Goal: Information Seeking & Learning: Learn about a topic

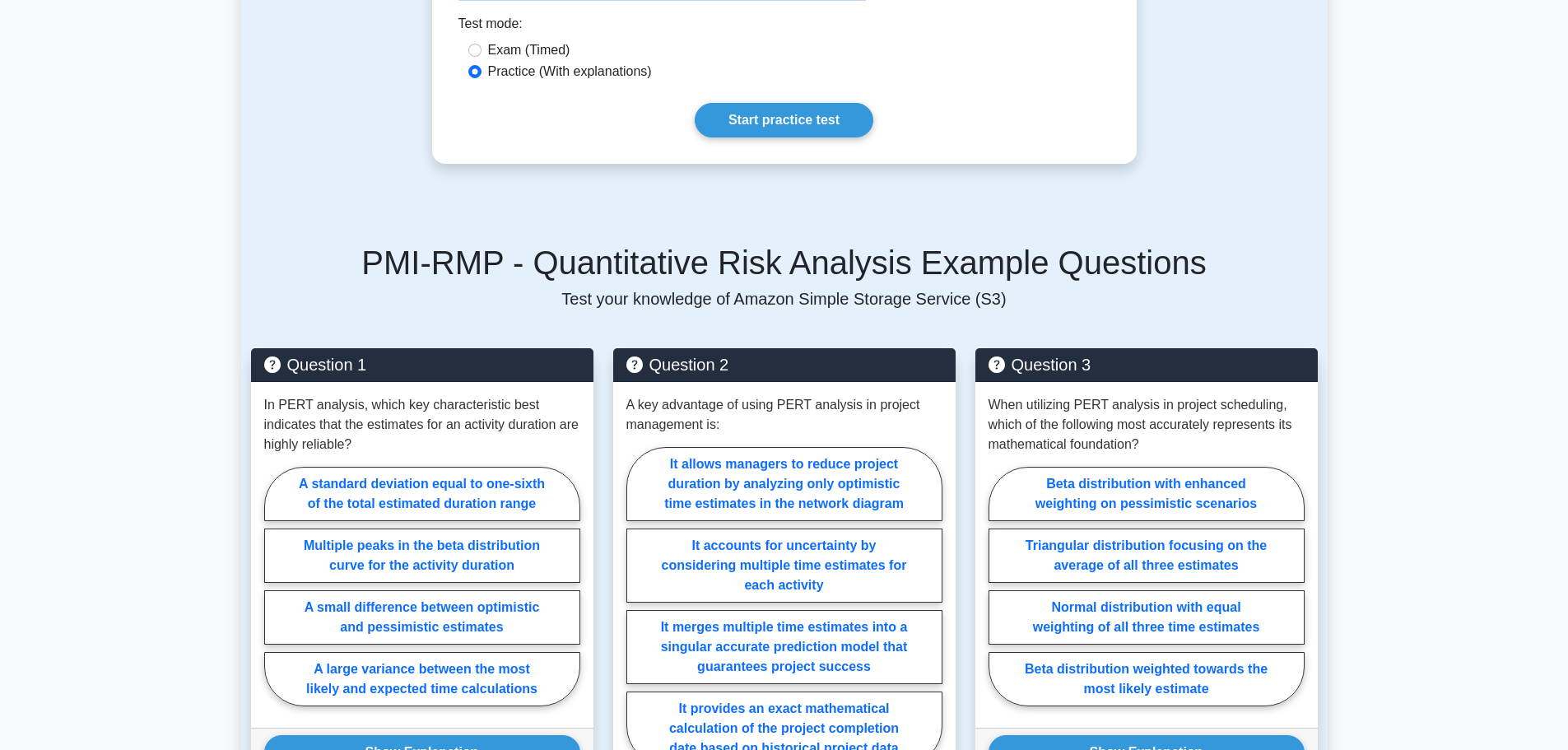
scroll to position [494, 0]
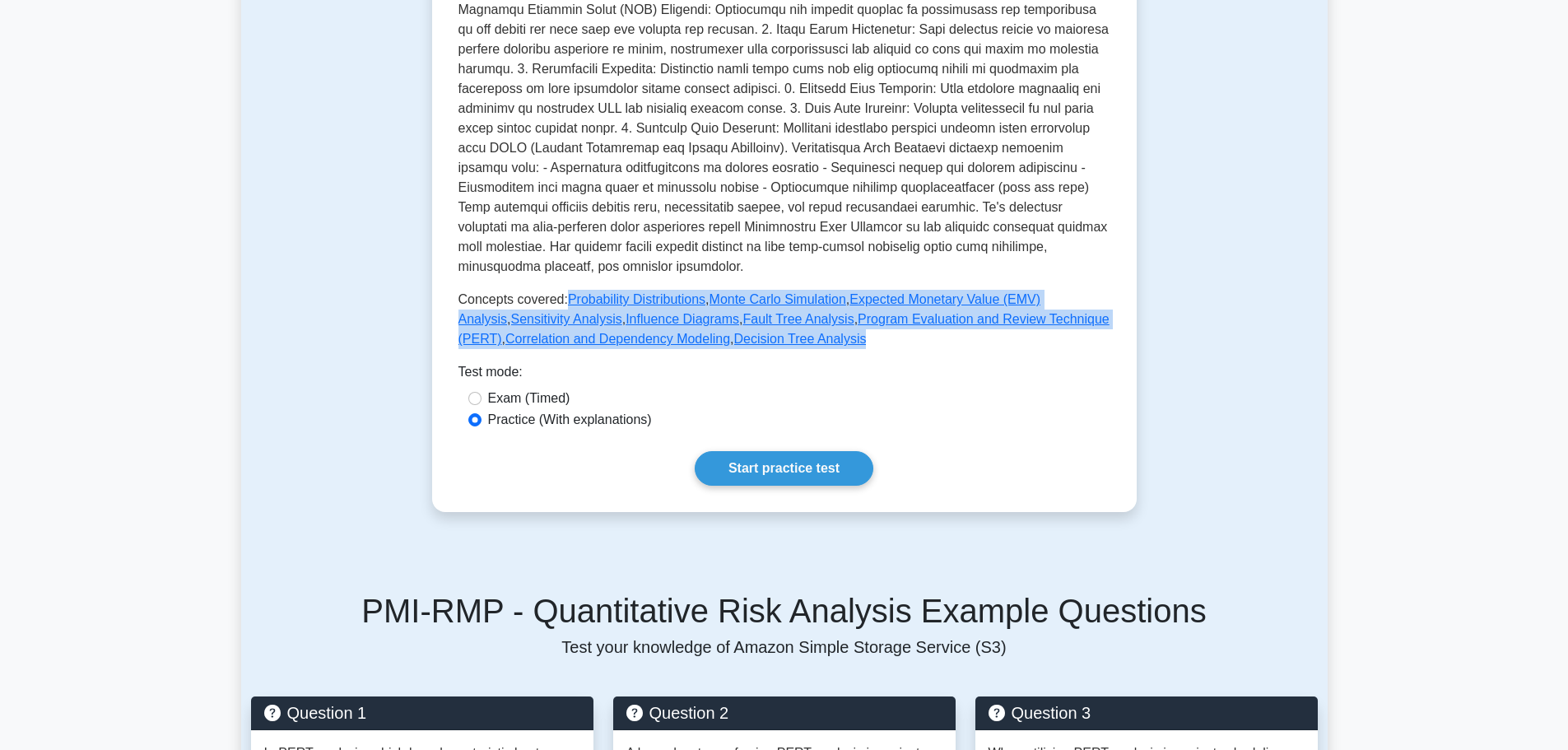
click at [747, 465] on link "Start practice test" at bounding box center [784, 468] width 178 height 35
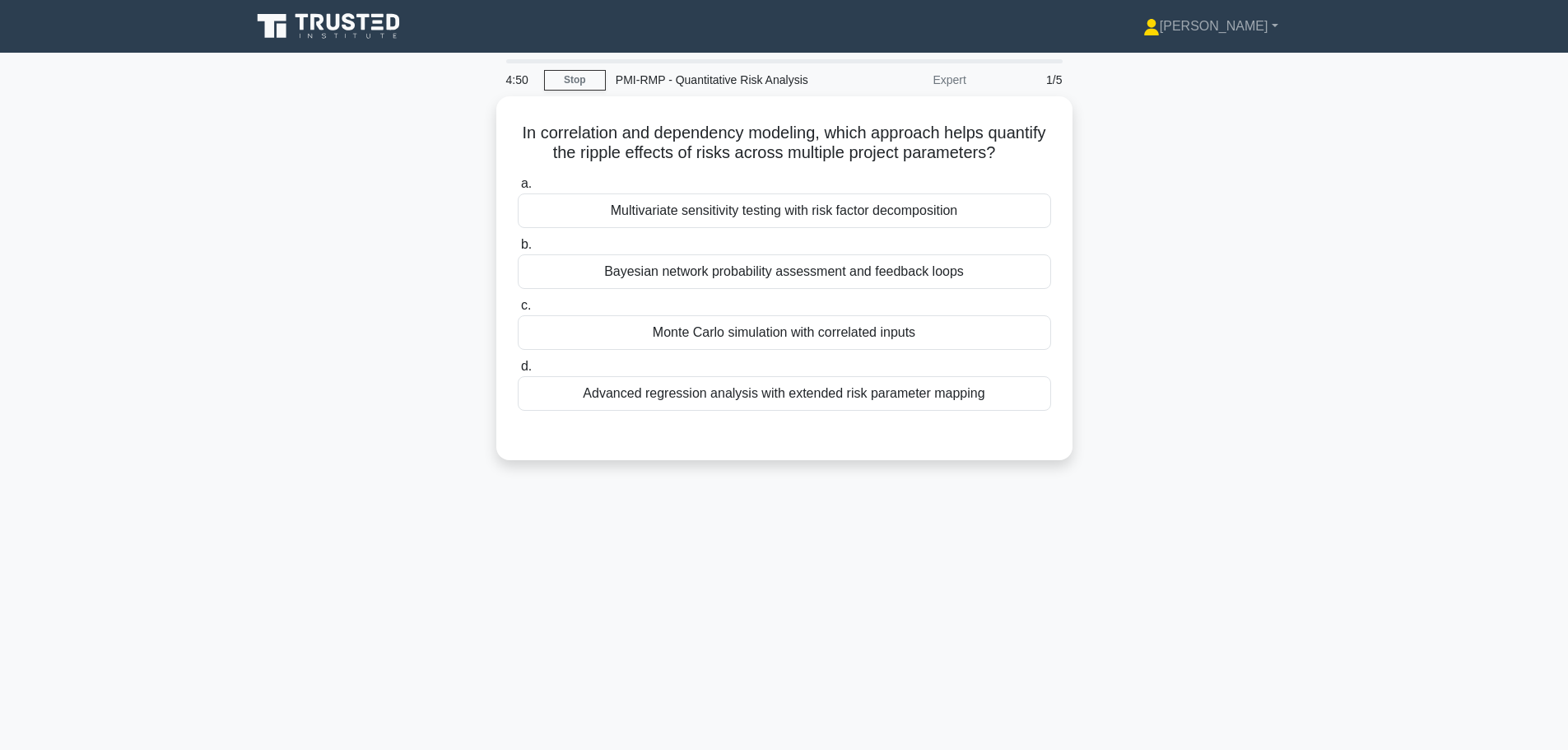
click at [591, 341] on div "Monte Carlo simulation with correlated inputs" at bounding box center [784, 332] width 533 height 35
click at [517, 311] on input "c. Monte Carlo simulation with correlated inputs" at bounding box center [517, 305] width 0 height 11
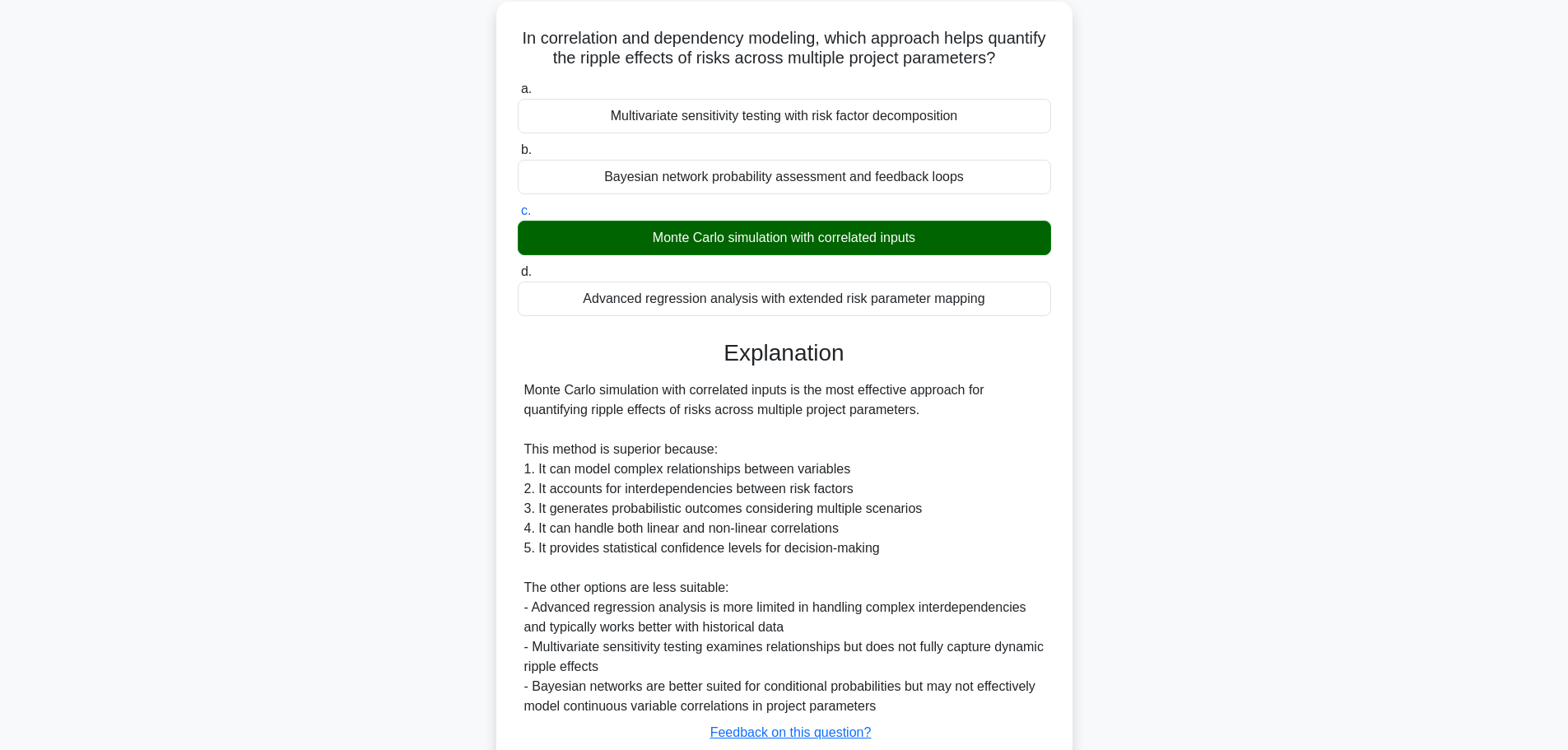
scroll to position [226, 0]
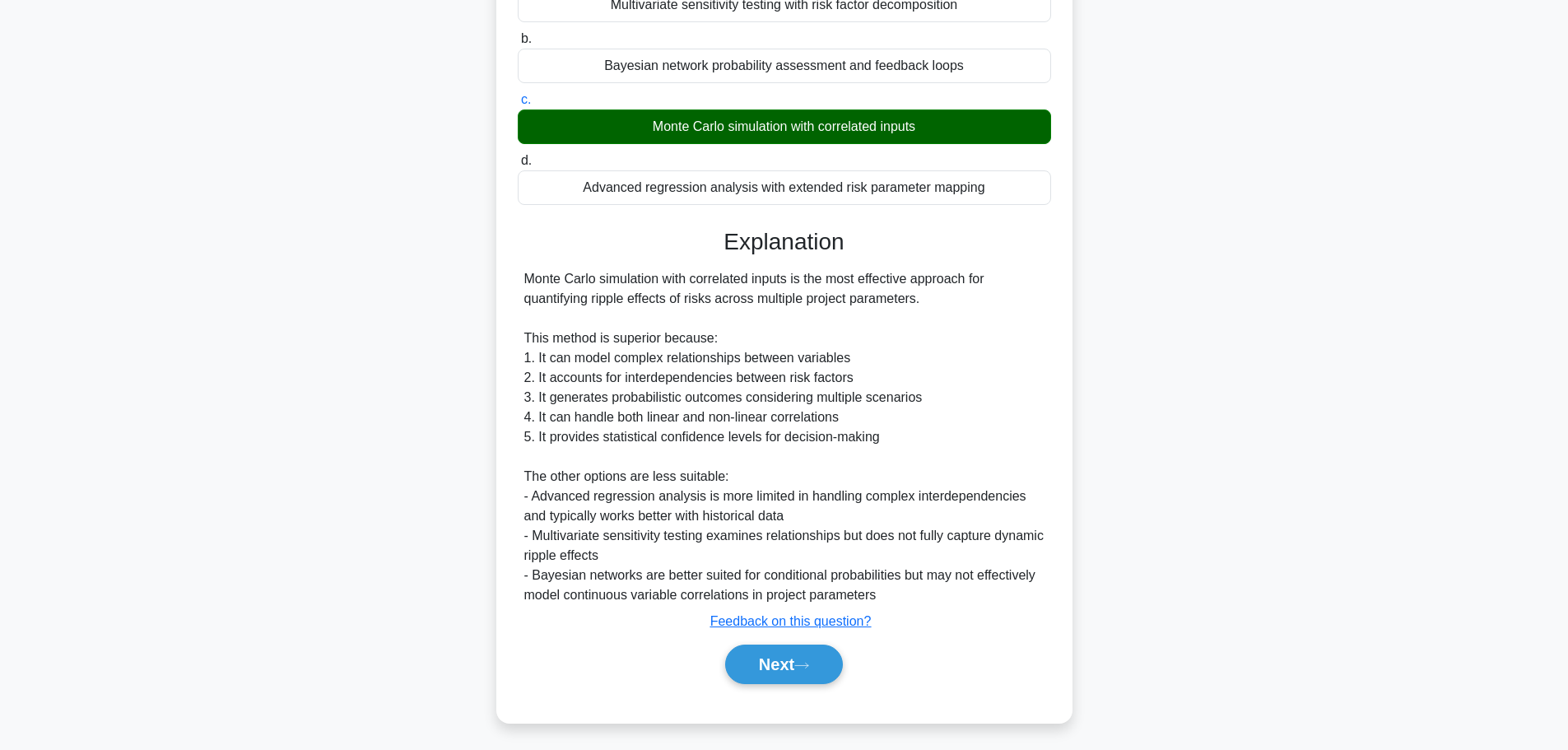
click at [767, 659] on button "Next" at bounding box center [784, 665] width 118 height 40
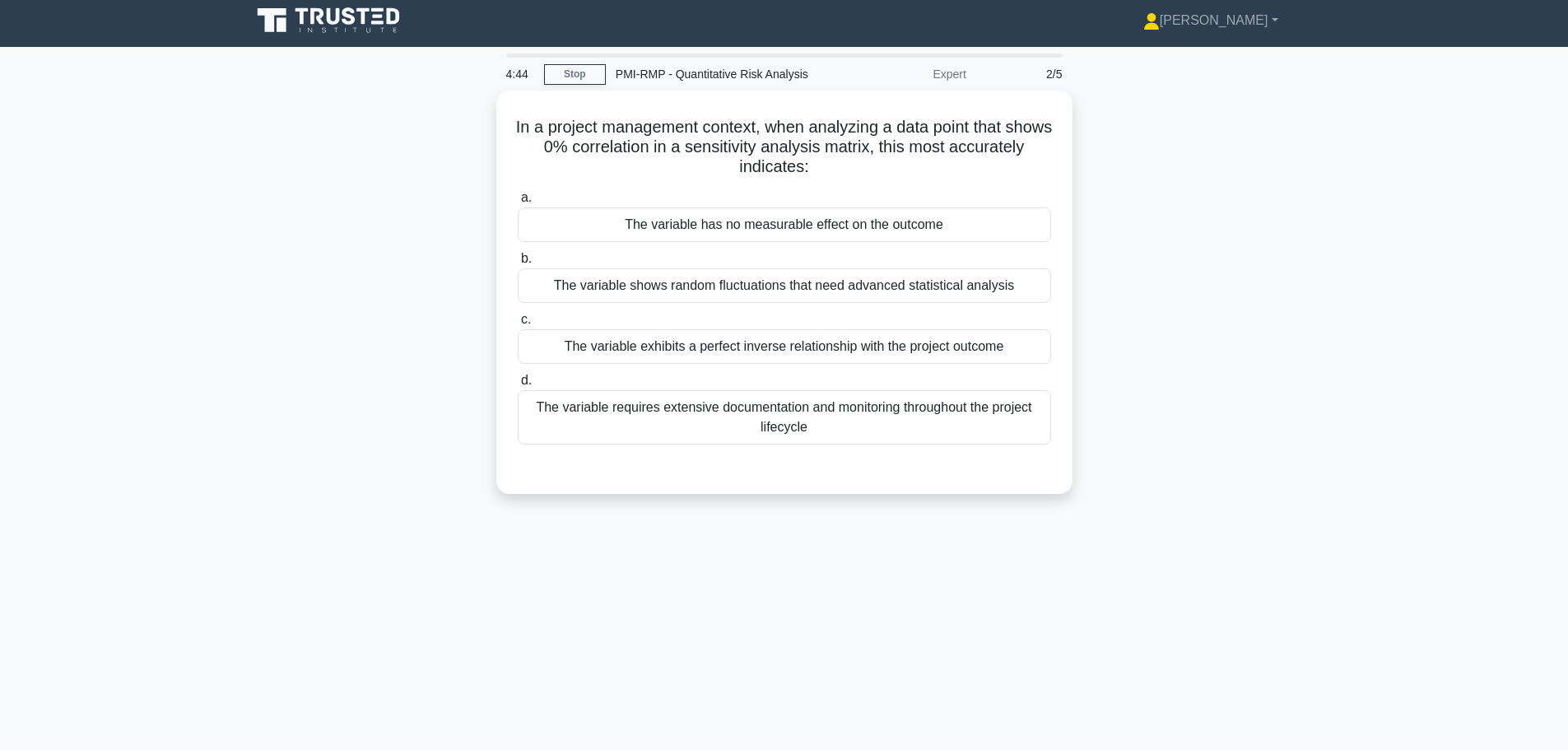
scroll to position [0, 0]
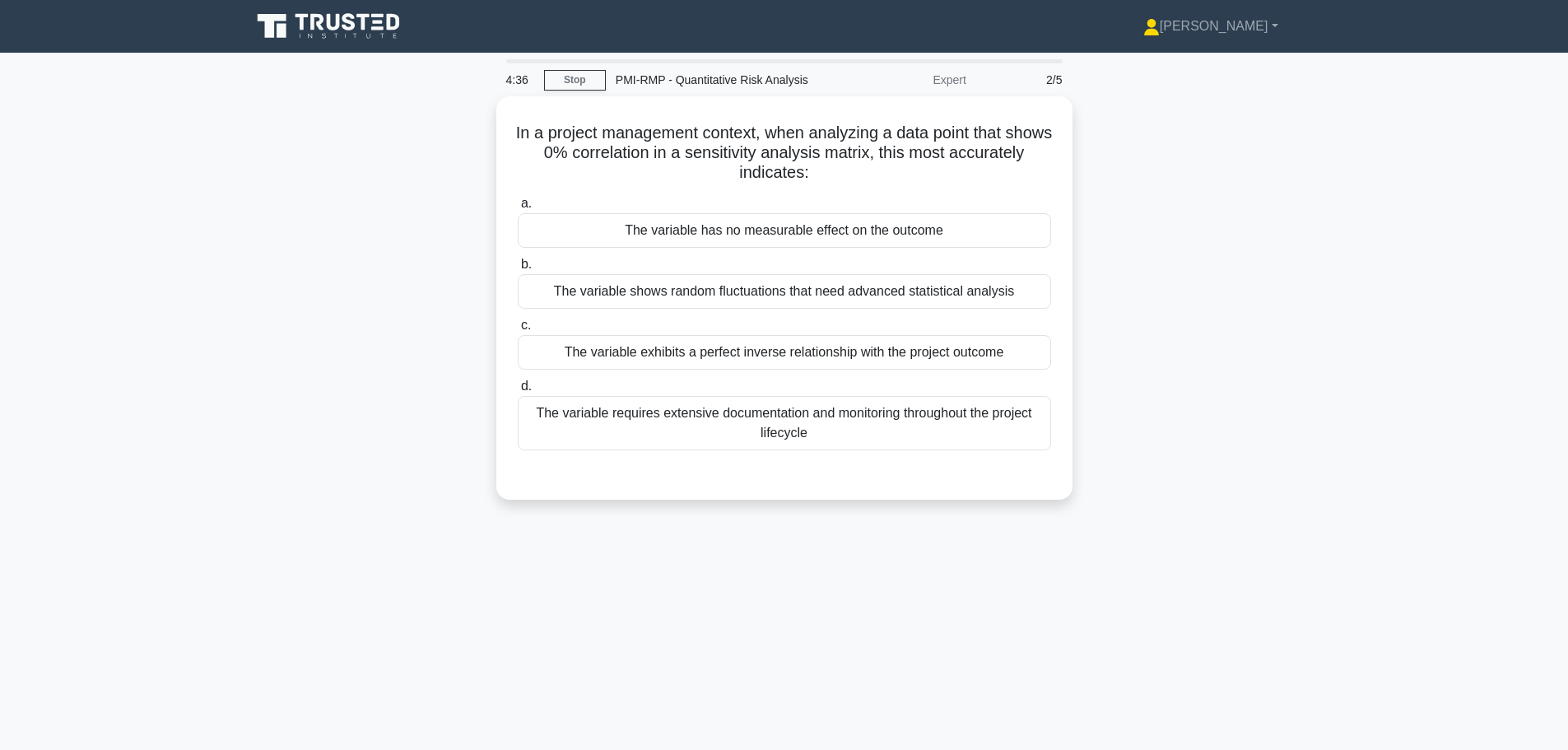
click at [645, 221] on div "The variable has no measurable effect on the outcome" at bounding box center [784, 230] width 533 height 35
click at [517, 209] on input "a. The variable has no measurable effect on the outcome" at bounding box center [517, 203] width 0 height 11
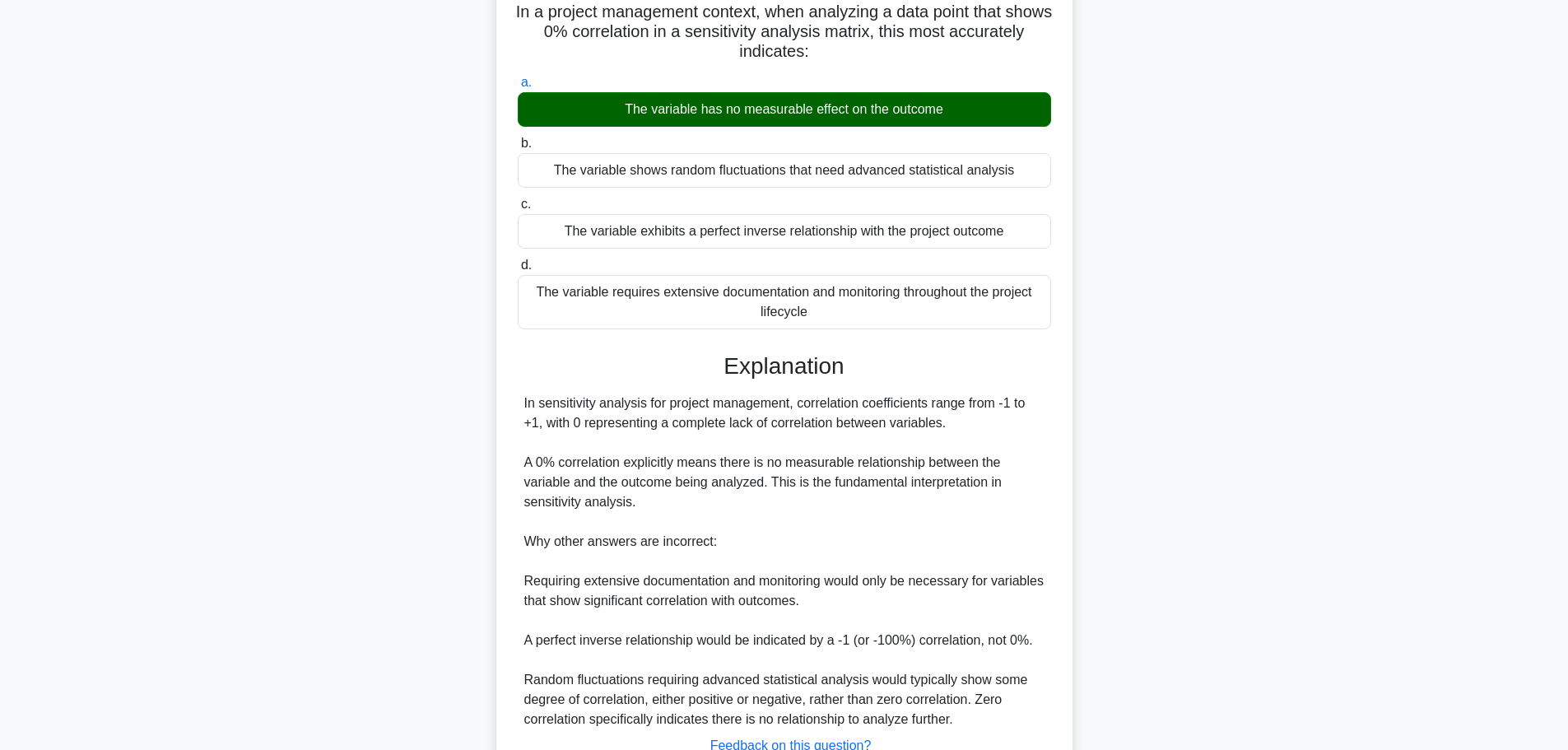
scroll to position [246, 0]
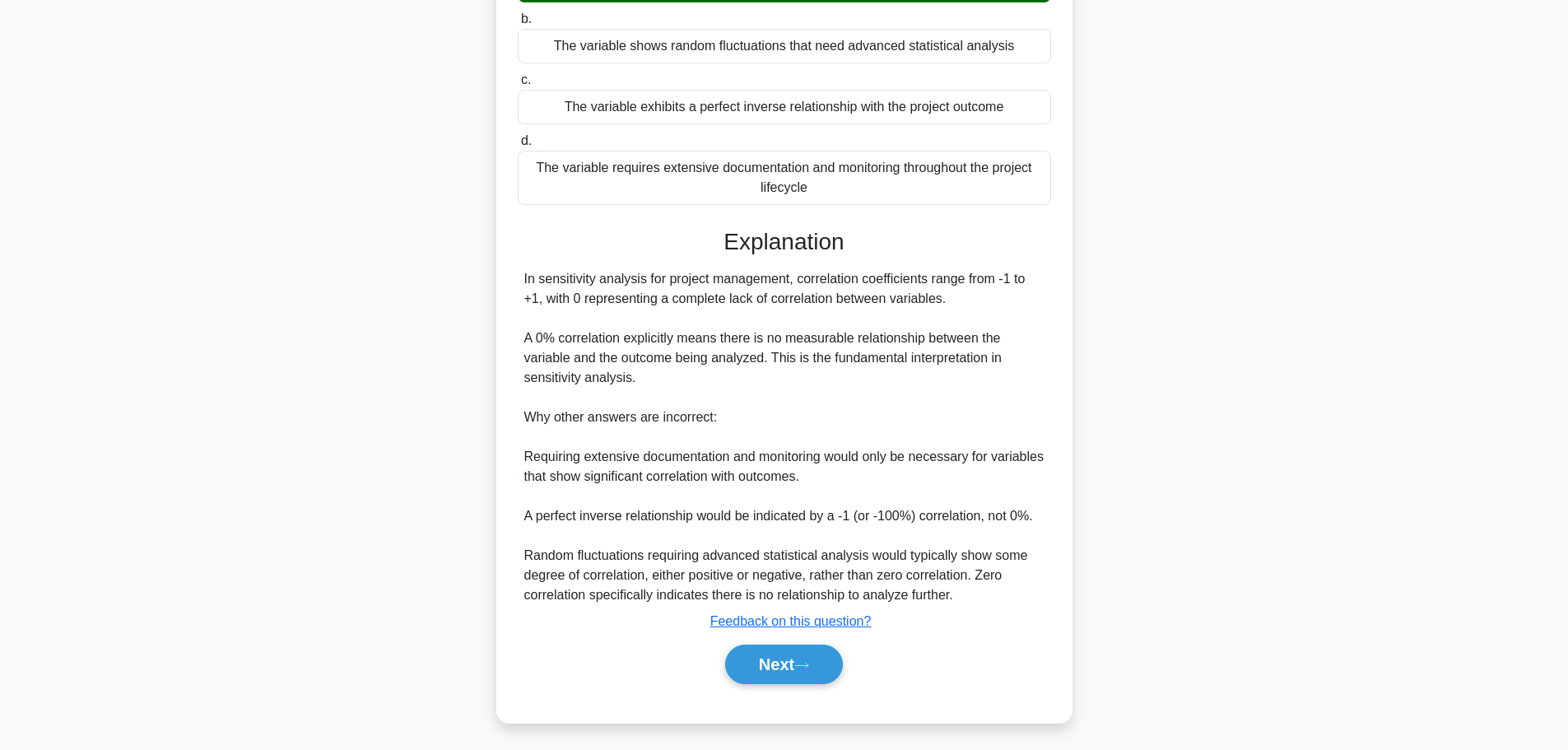
click at [764, 654] on button "Next" at bounding box center [784, 665] width 118 height 40
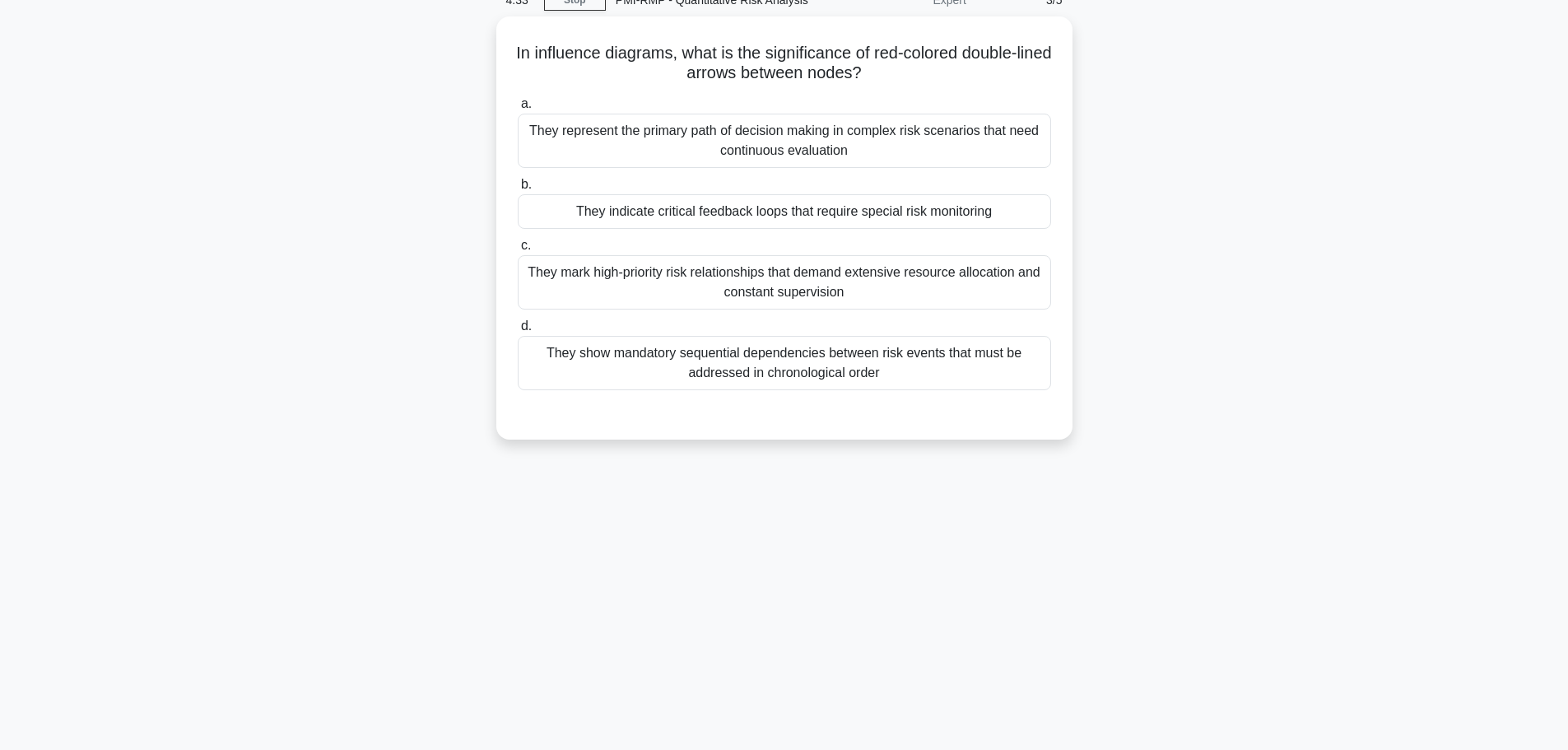
scroll to position [0, 0]
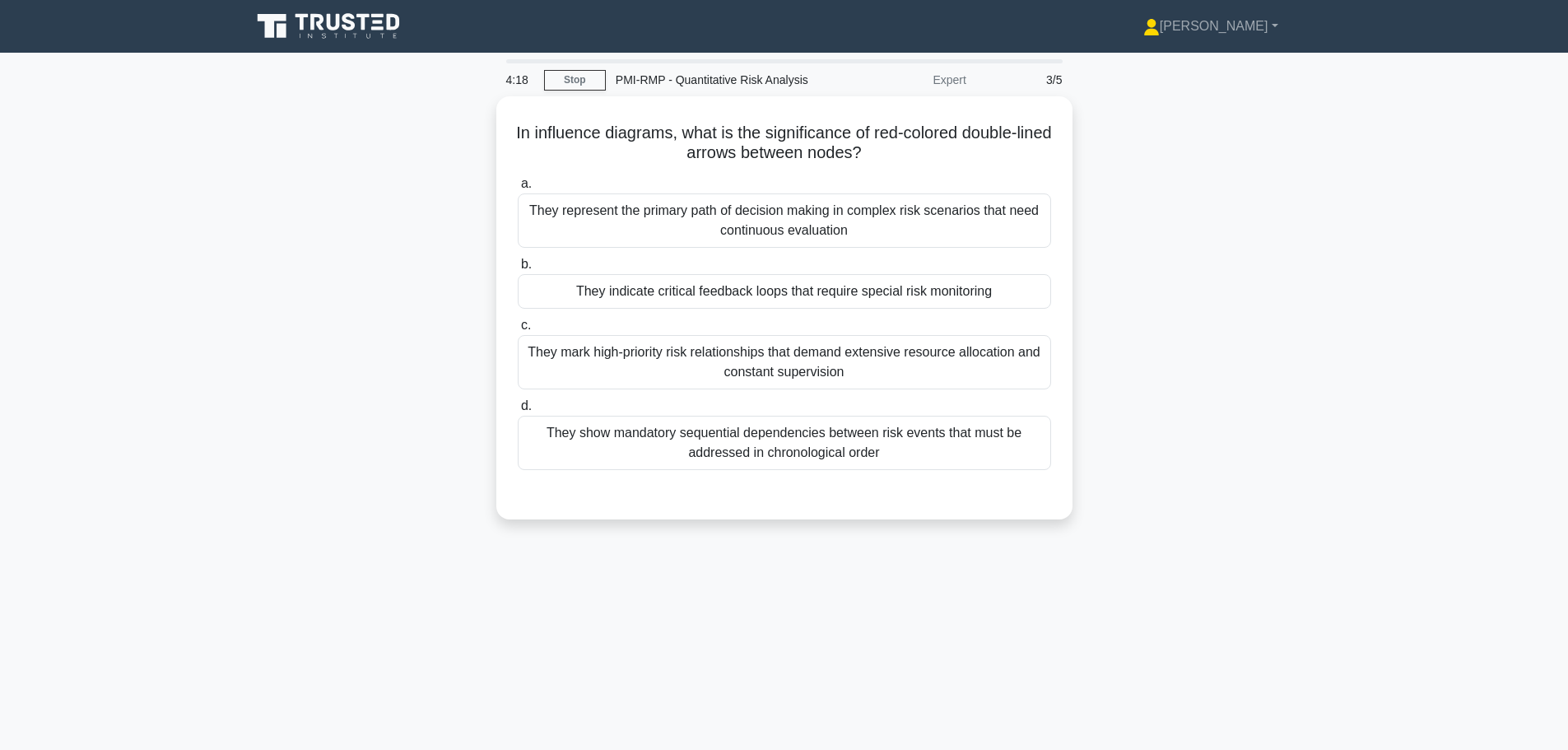
click at [569, 446] on div "They show mandatory sequential dependencies between risk events that must be ad…" at bounding box center [784, 443] width 533 height 54
click at [517, 412] on input "d. They show mandatory sequential dependencies between risk events that must be…" at bounding box center [517, 406] width 0 height 11
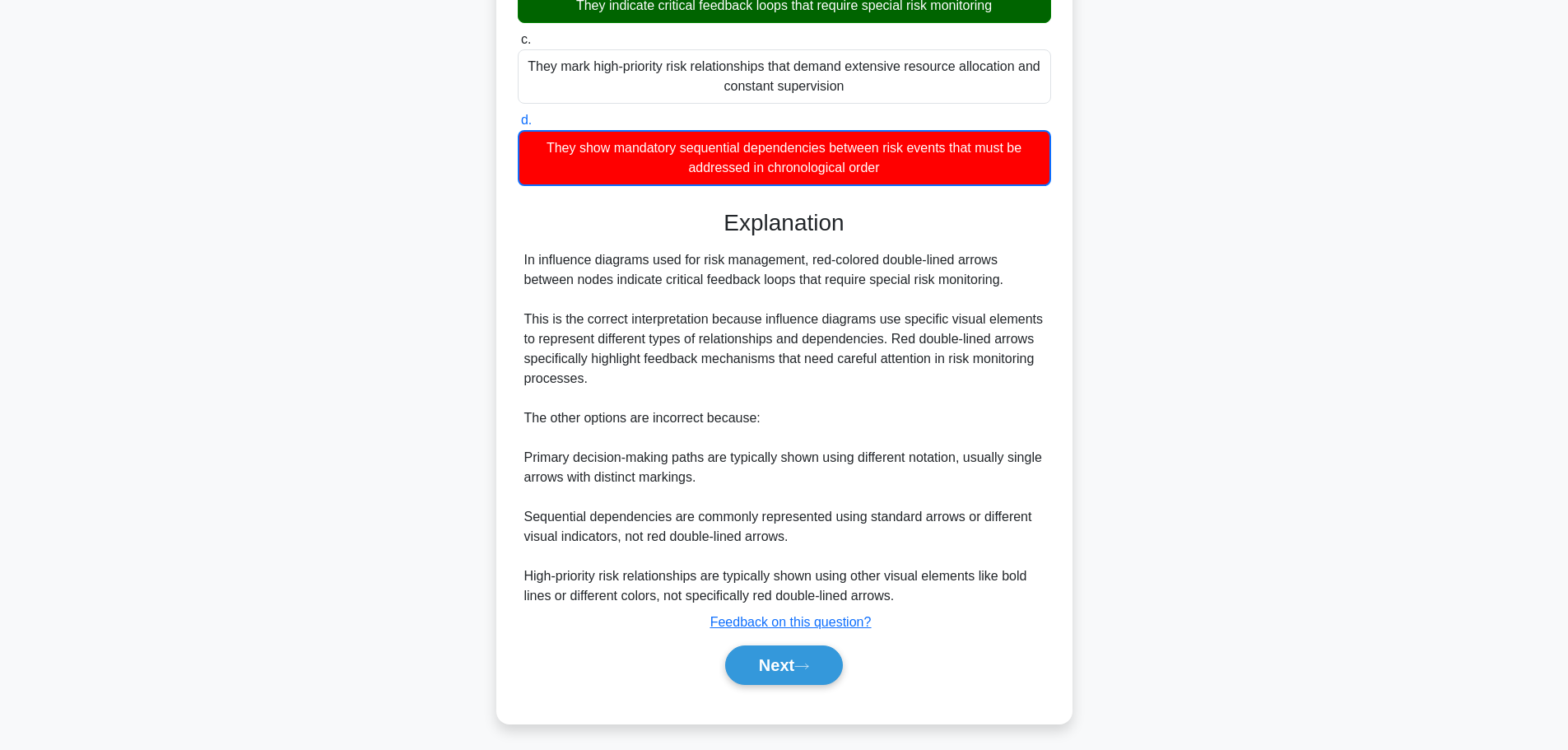
scroll to position [287, 0]
click at [822, 663] on button "Next" at bounding box center [784, 665] width 118 height 40
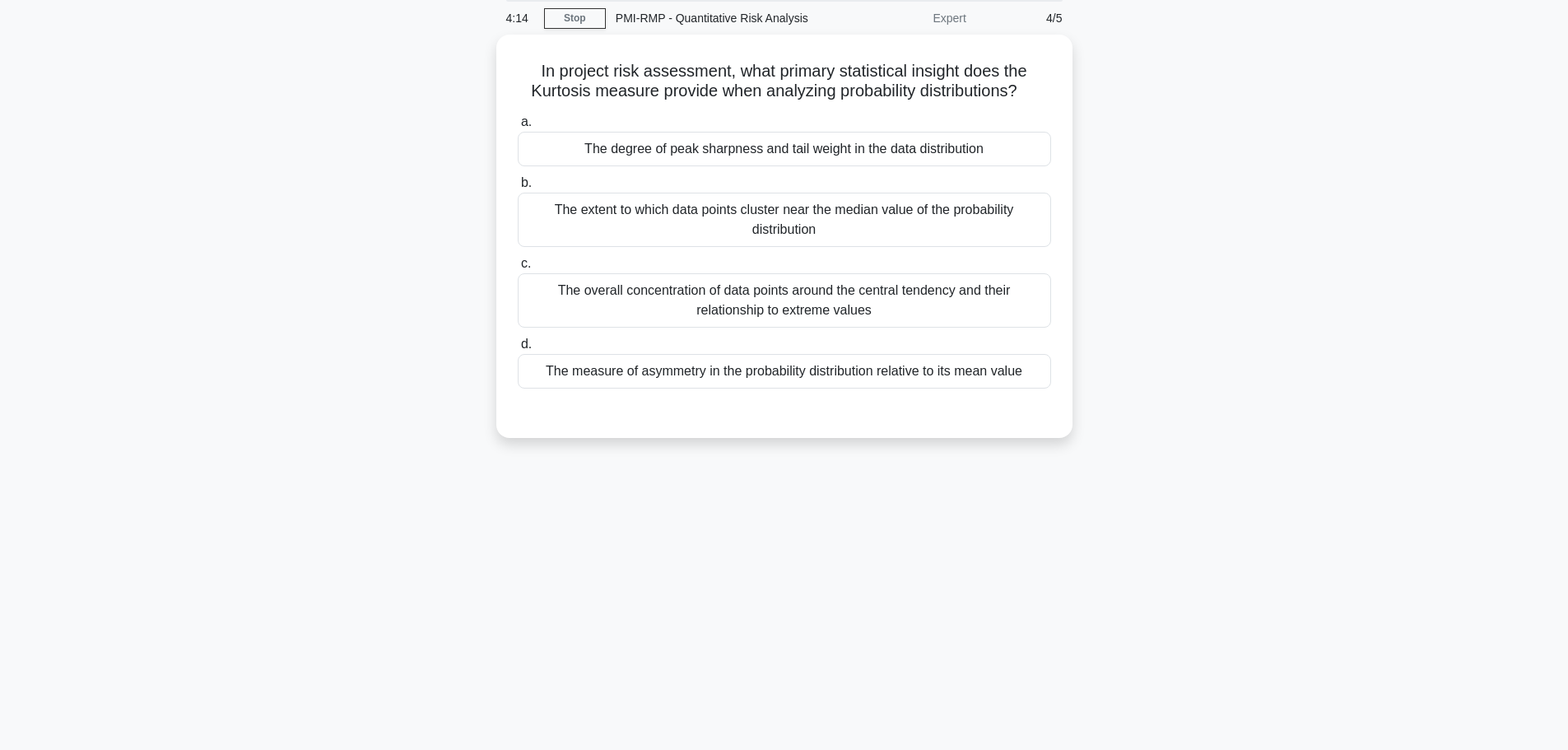
scroll to position [0, 0]
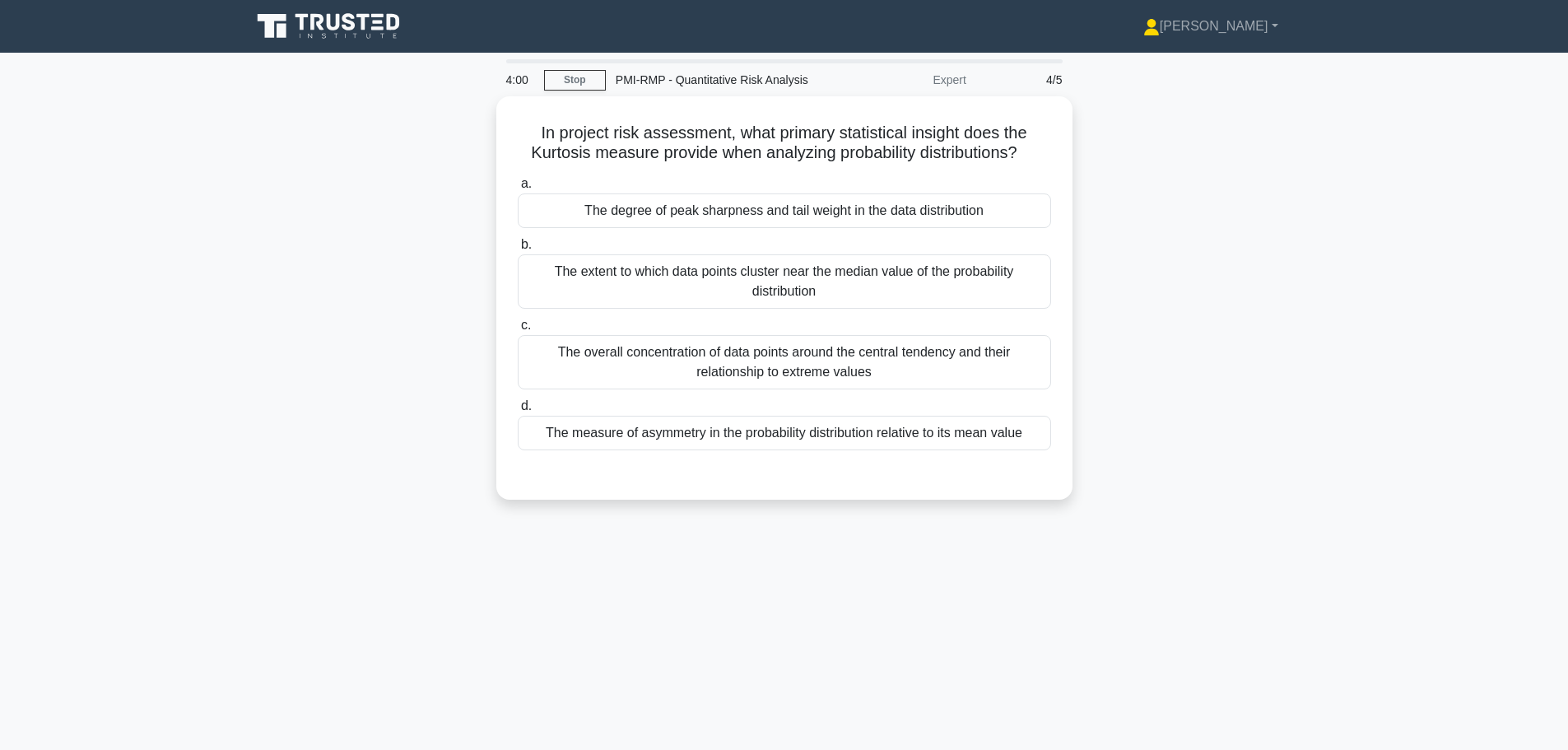
click at [881, 286] on div "The extent to which data points cluster near the median value of the probabilit…" at bounding box center [784, 281] width 533 height 54
click at [517, 250] on input "b. The extent to which data points cluster near the median value of the probabi…" at bounding box center [517, 244] width 0 height 11
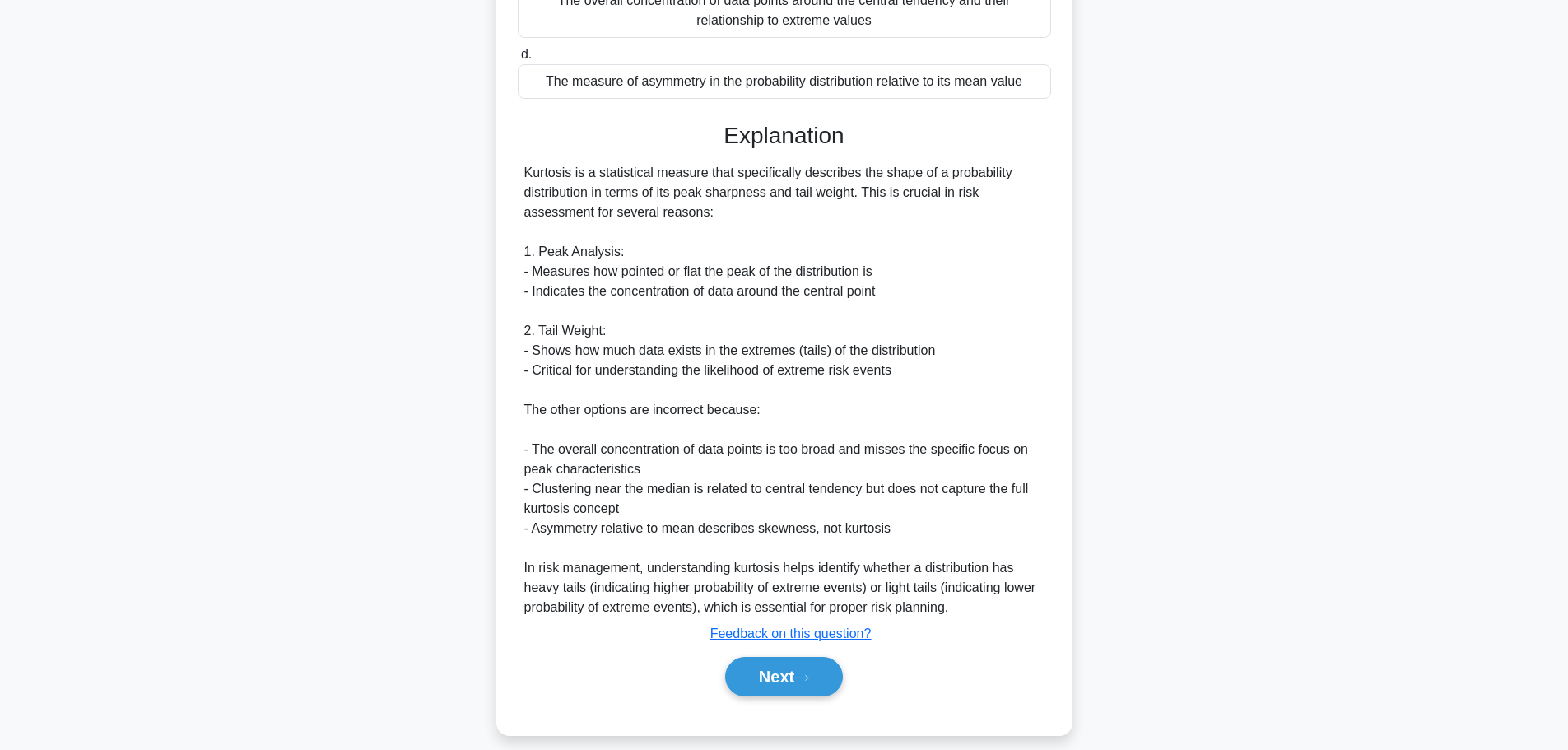
scroll to position [366, 0]
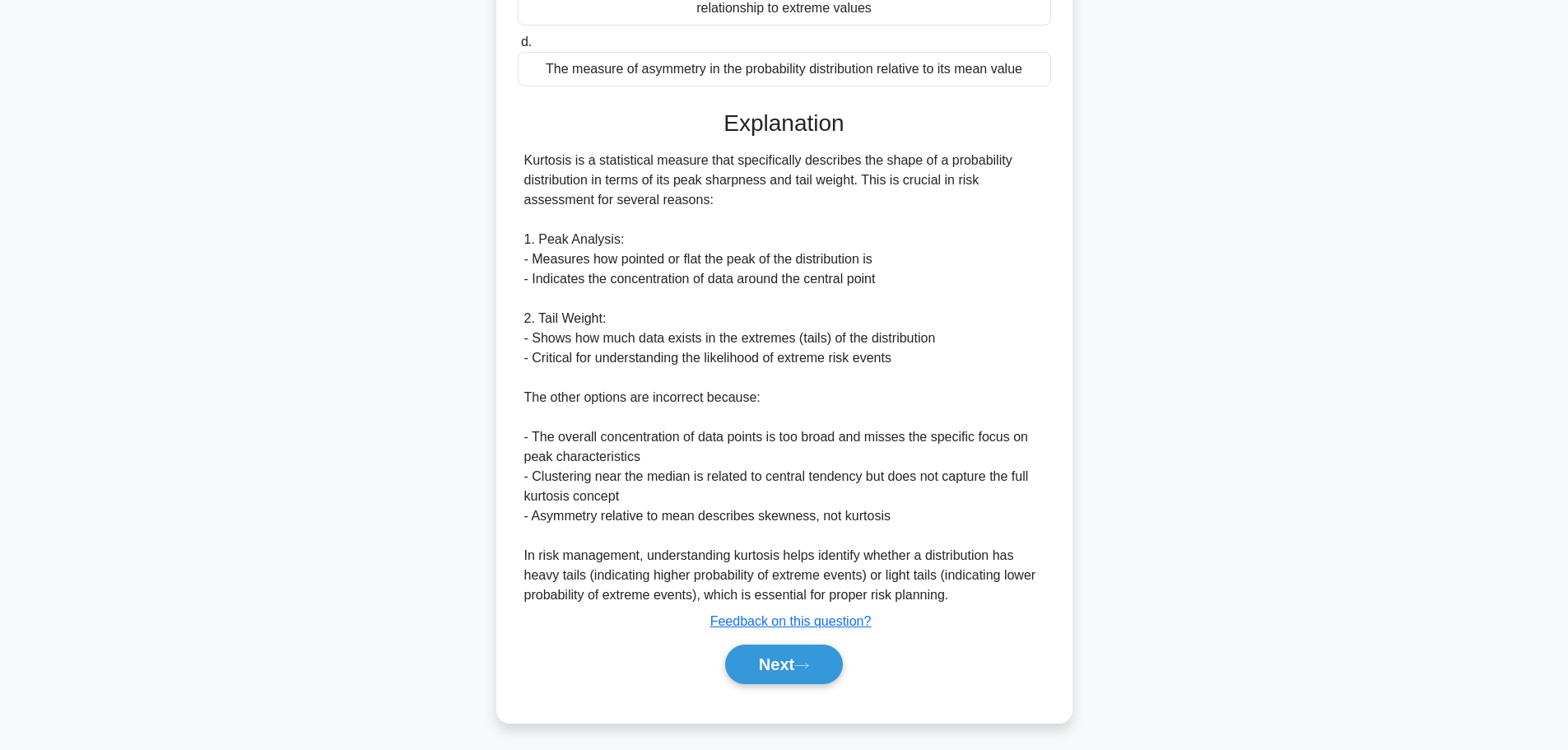
click at [754, 670] on button "Next" at bounding box center [784, 665] width 118 height 40
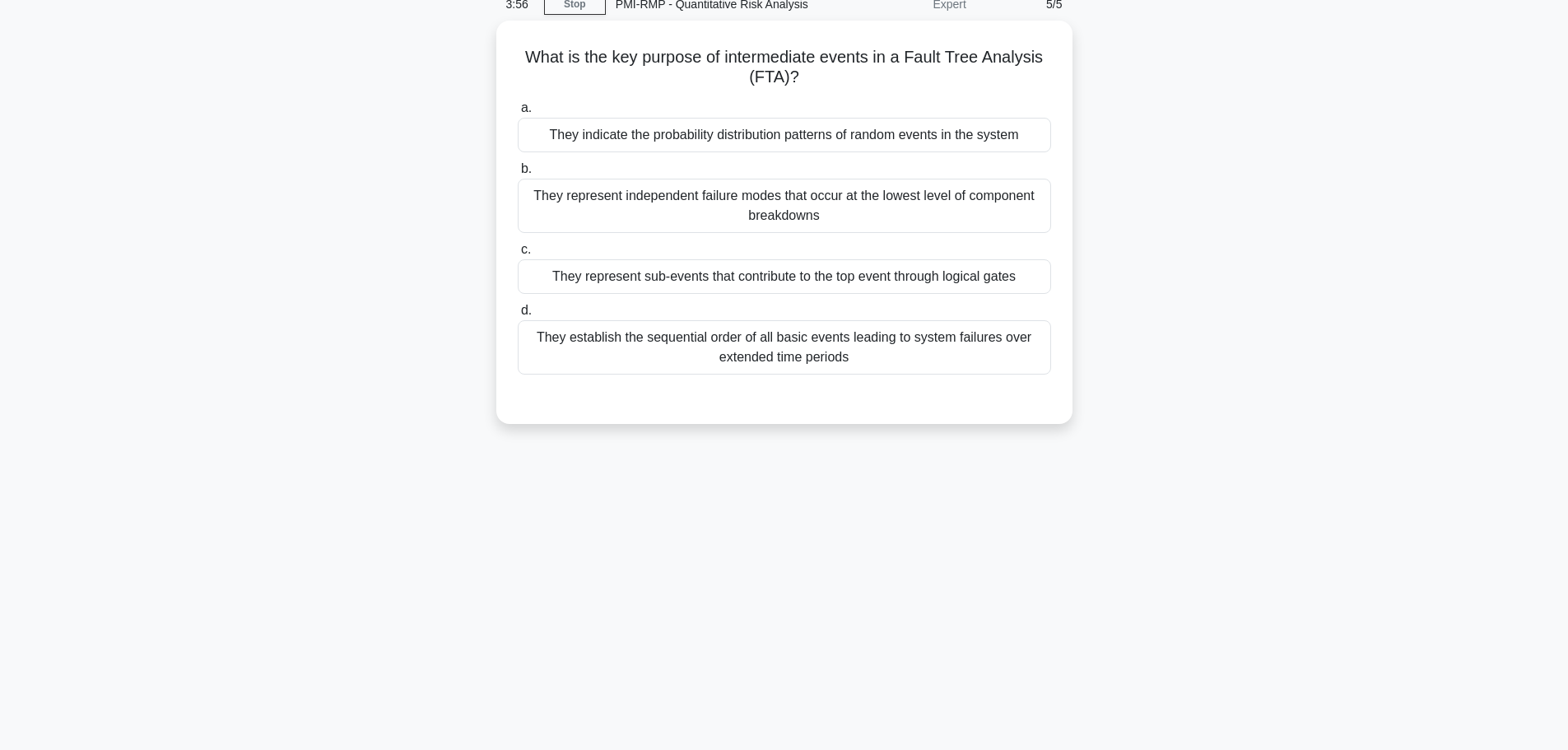
scroll to position [0, 0]
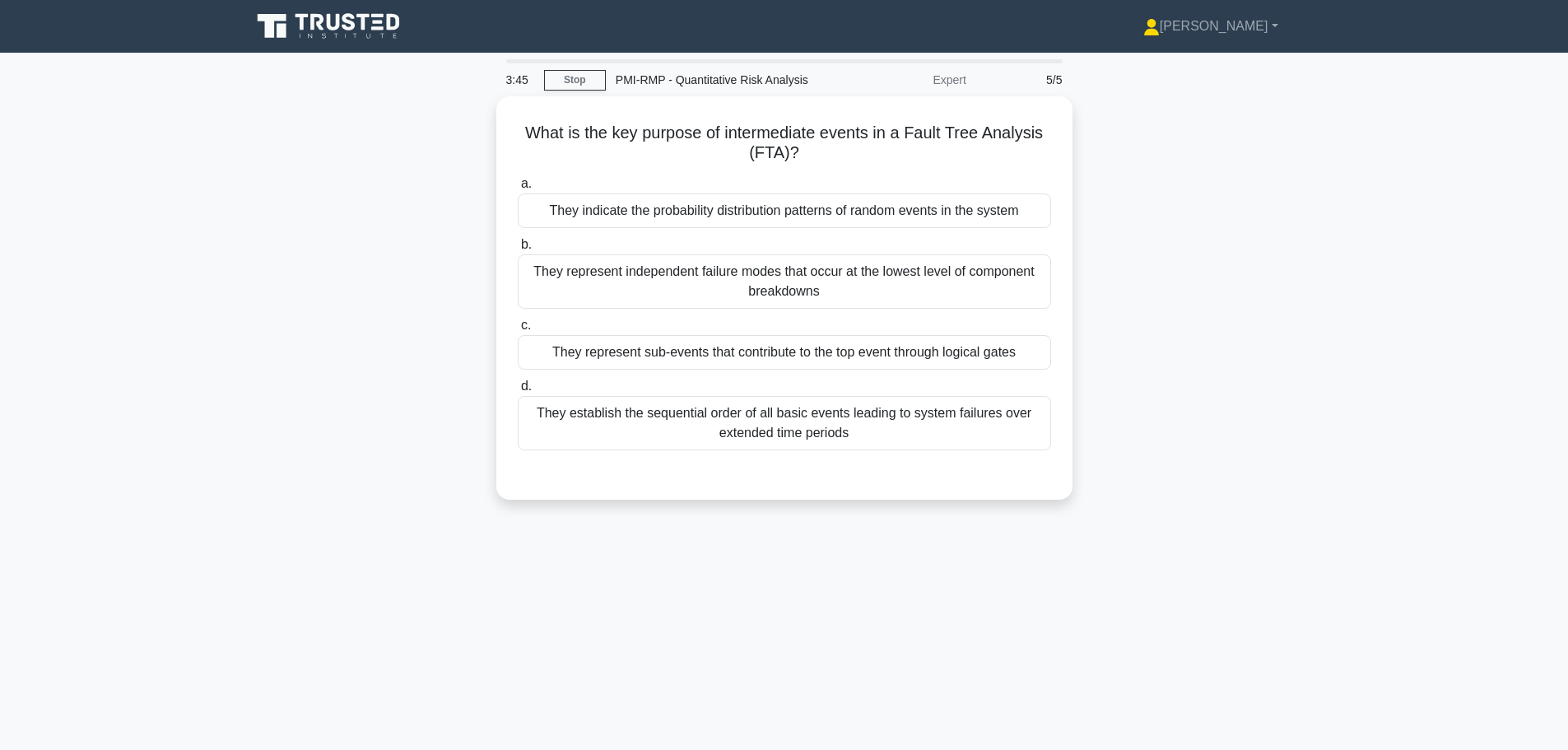
click at [572, 347] on div "They represent sub-events that contribute to the top event through logical gates" at bounding box center [784, 352] width 533 height 35
click at [517, 331] on input "c. They represent sub-events that contribute to the top event through logical g…" at bounding box center [517, 325] width 0 height 11
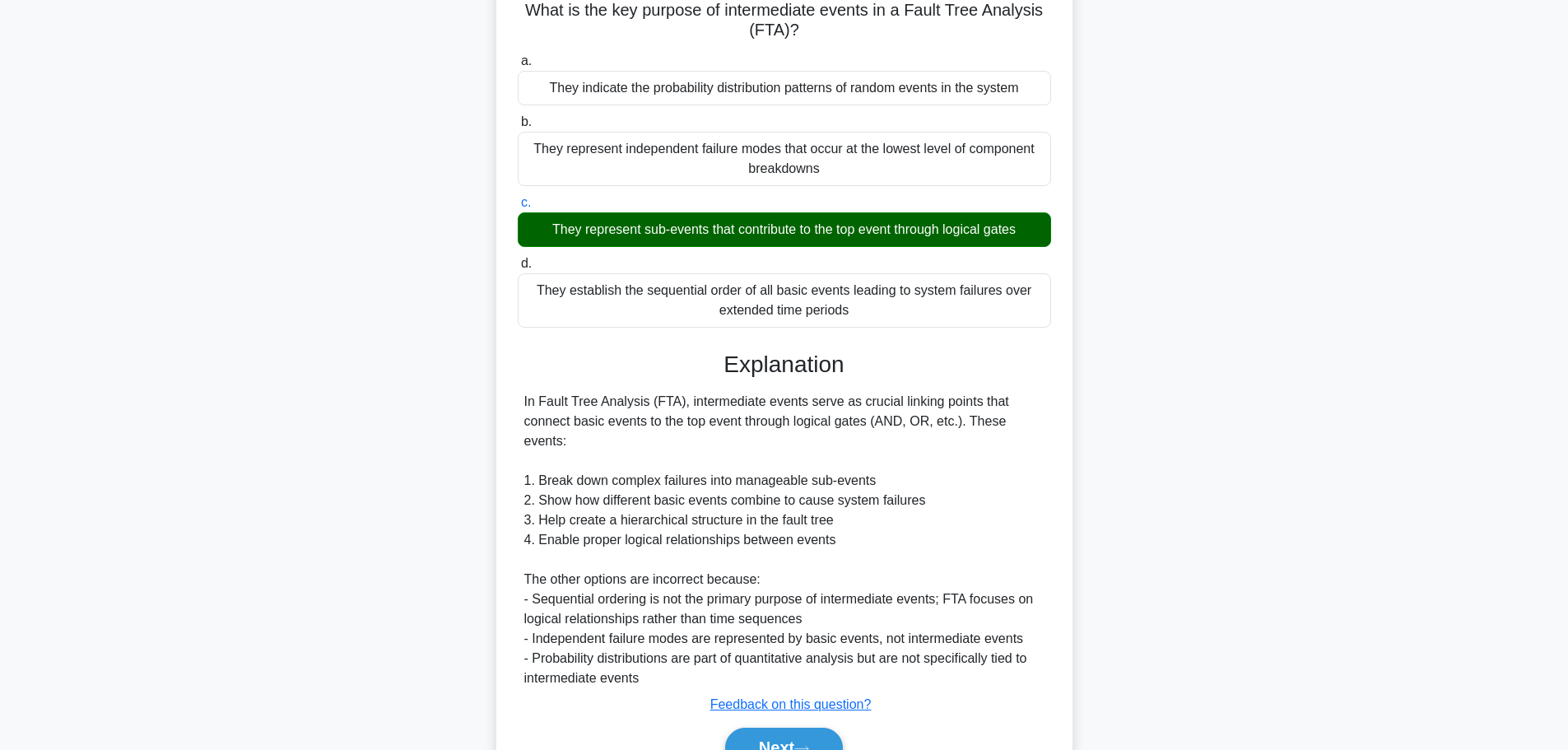
scroll to position [187, 0]
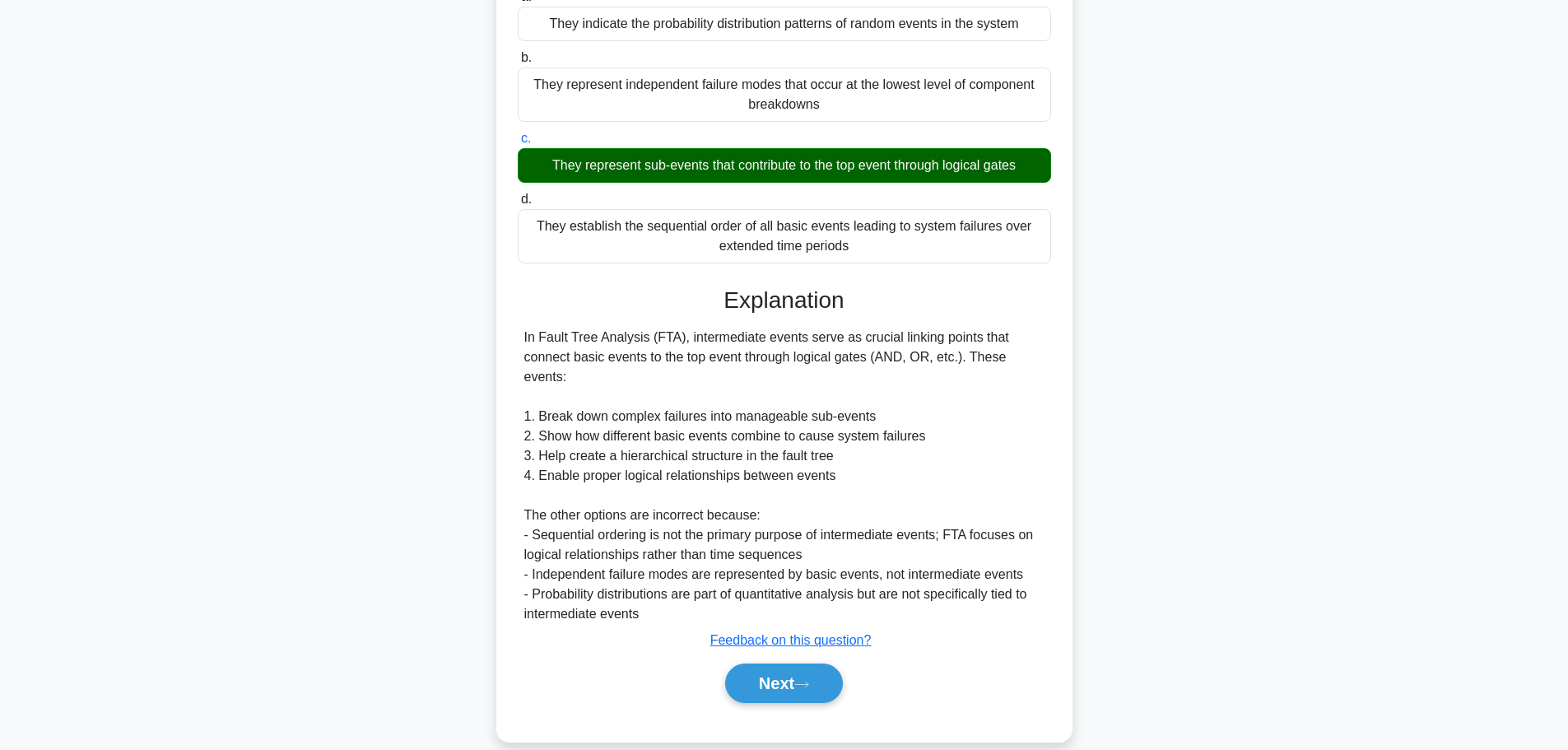
click at [827, 664] on button "Next" at bounding box center [784, 684] width 118 height 40
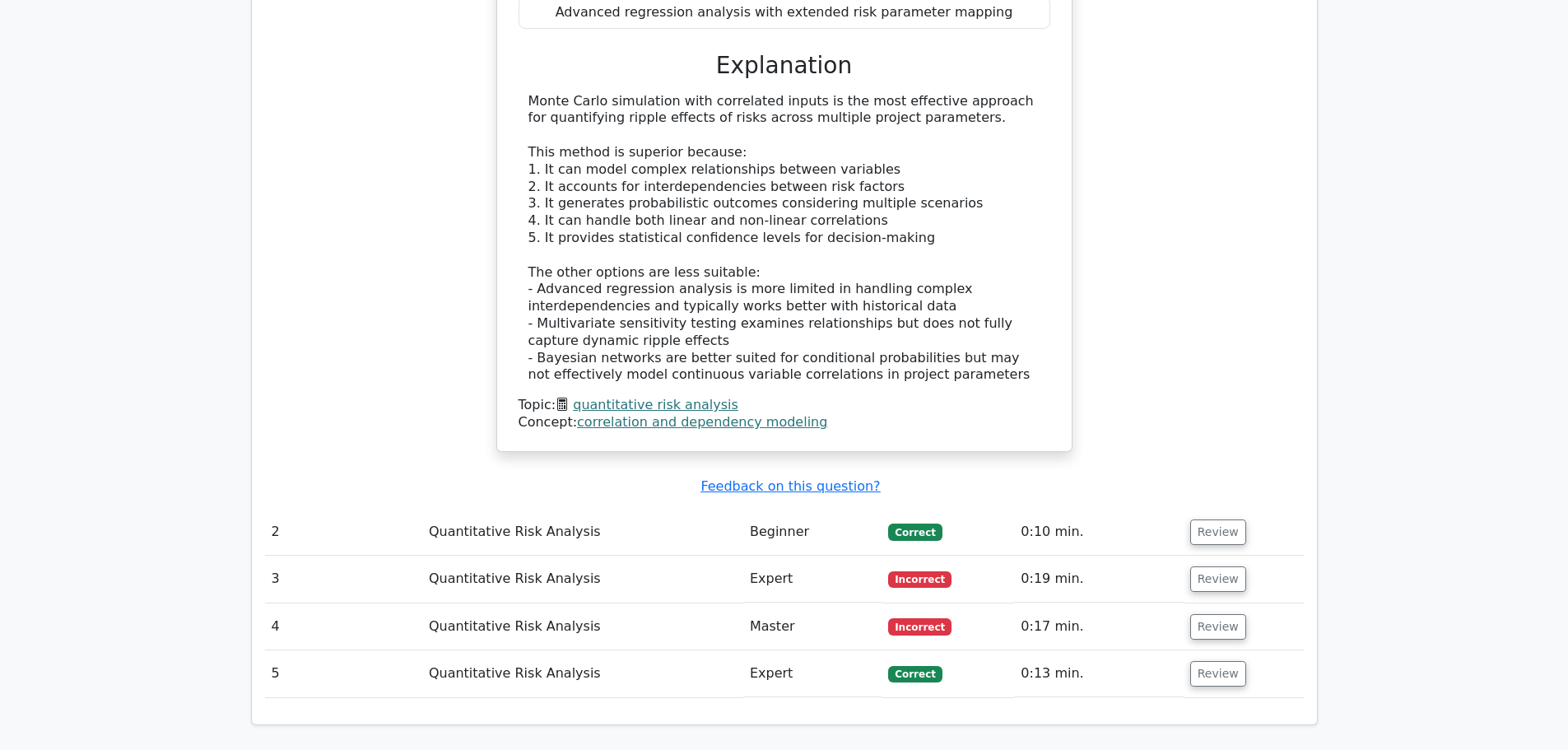
scroll to position [1317, 0]
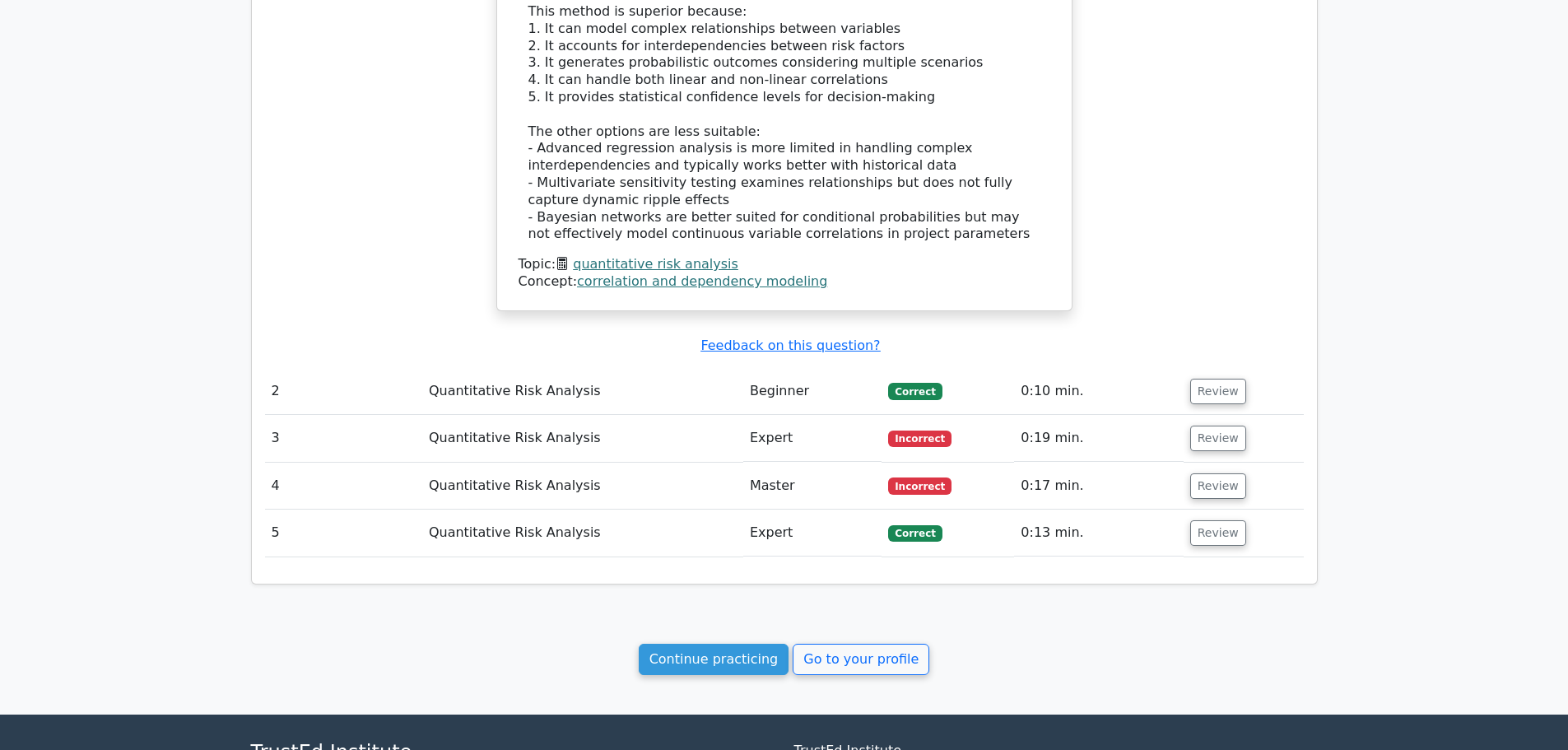
click at [1198, 429] on td "Review" at bounding box center [1243, 438] width 121 height 47
click at [1203, 426] on button "Review" at bounding box center [1218, 439] width 56 height 26
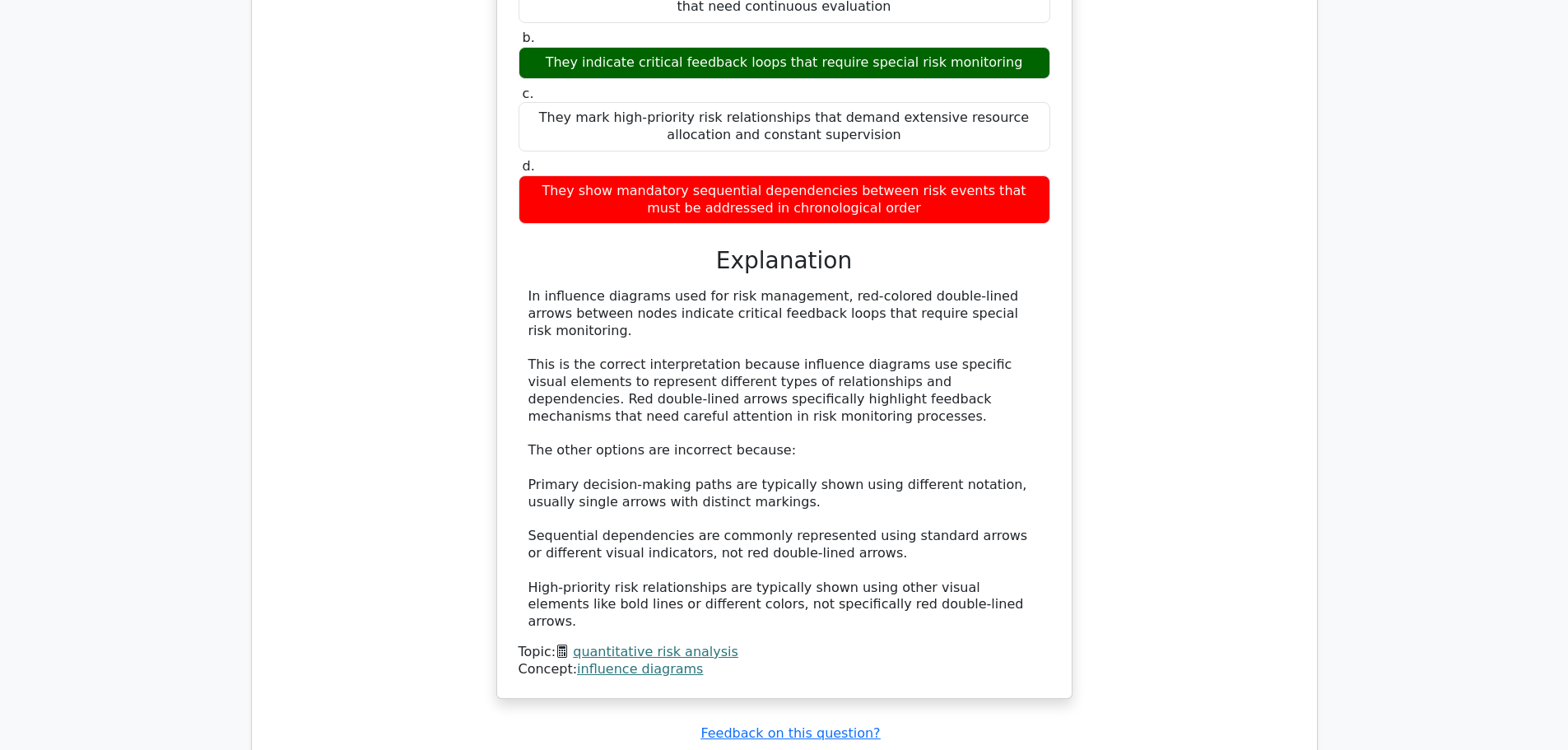
scroll to position [2141, 0]
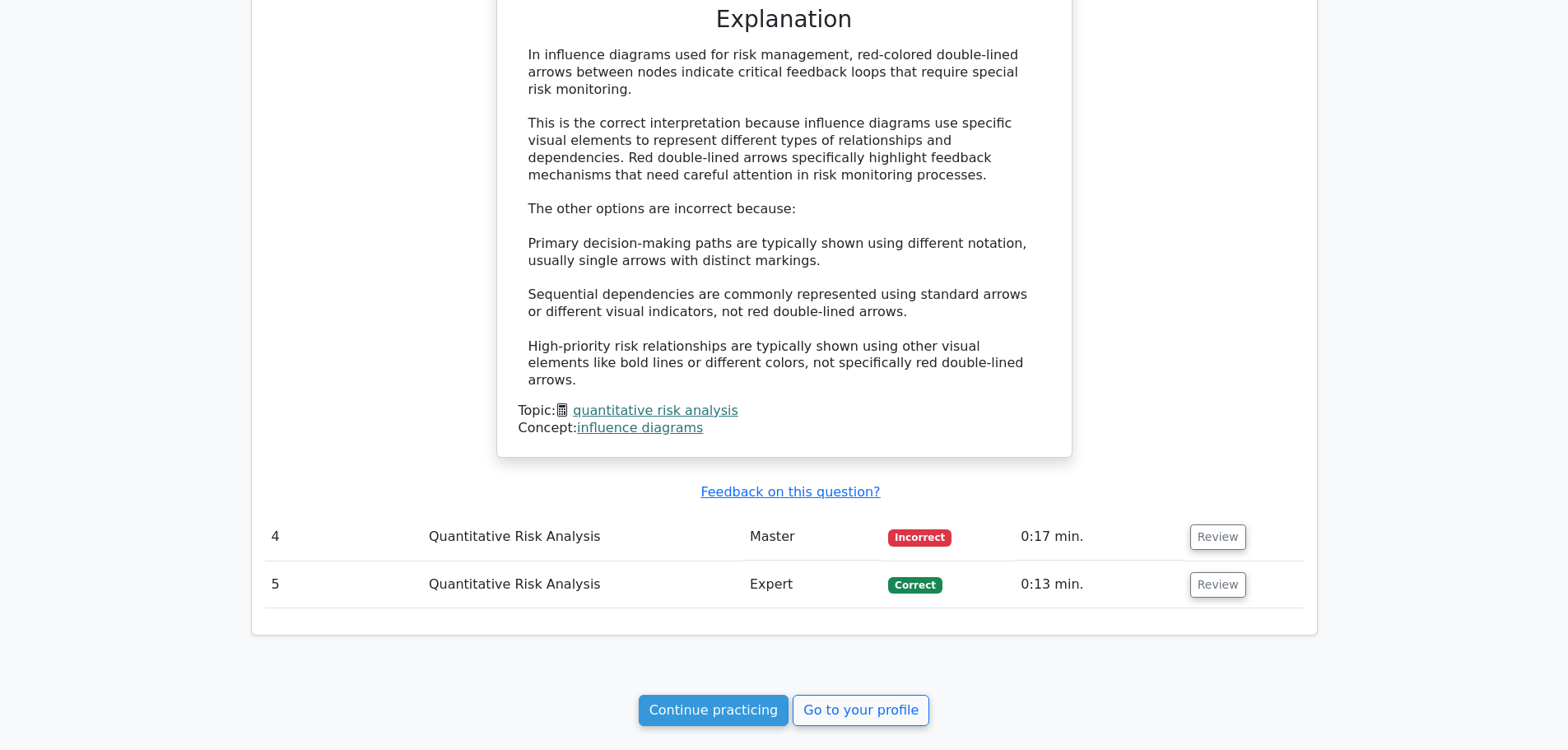
click at [1210, 525] on button "Review" at bounding box center [1218, 538] width 56 height 26
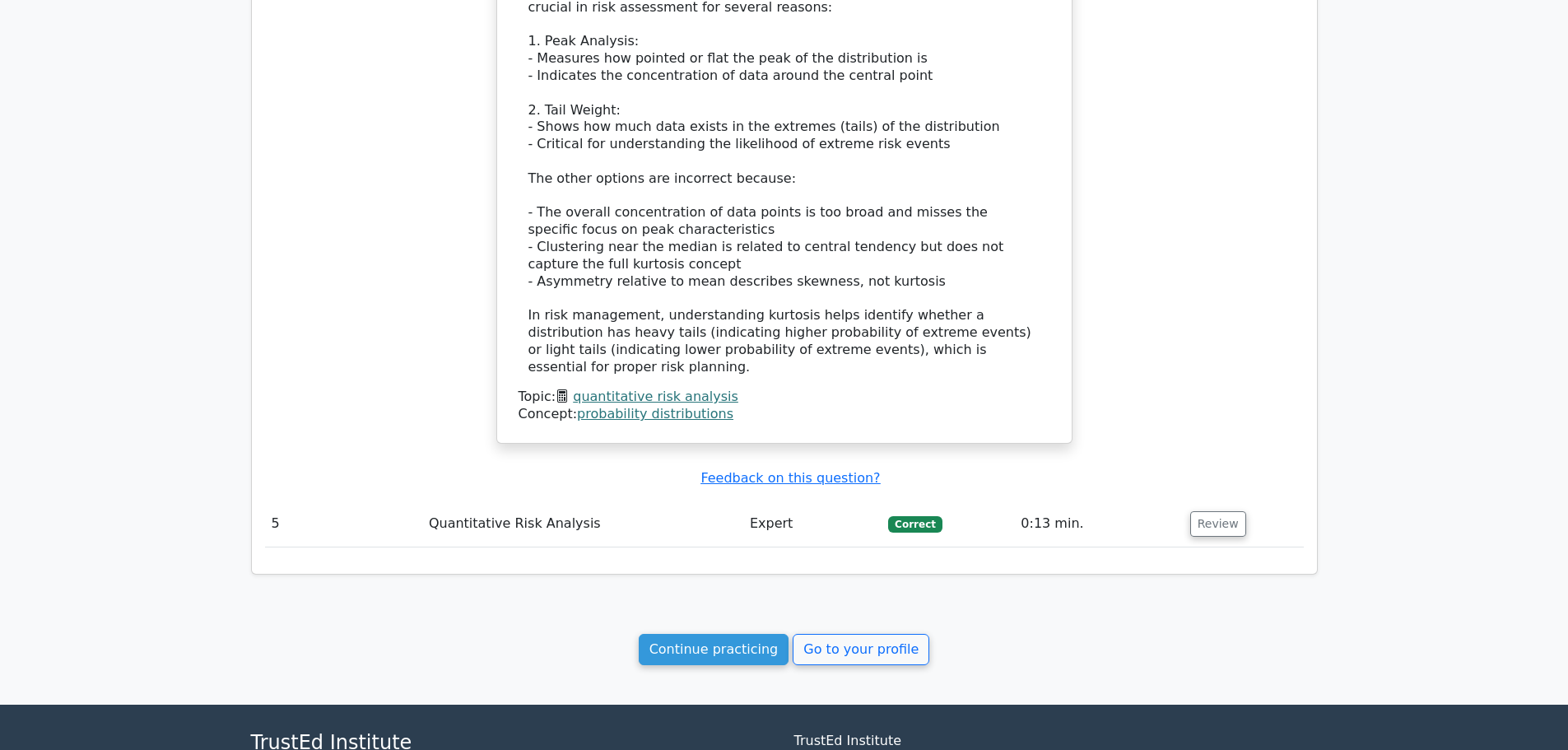
scroll to position [3220, 0]
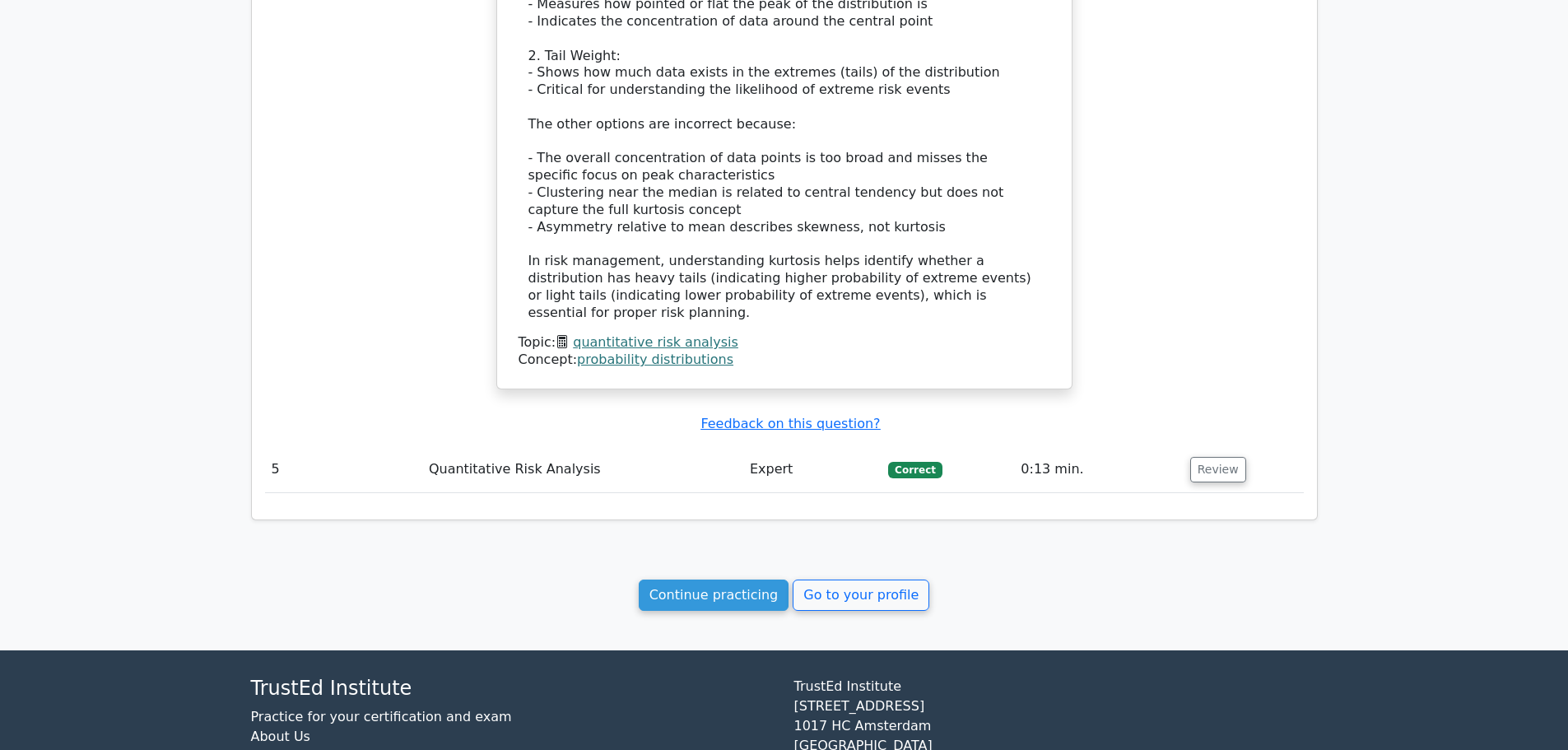
click at [615, 334] on link "quantitative risk analysis" at bounding box center [656, 342] width 165 height 16
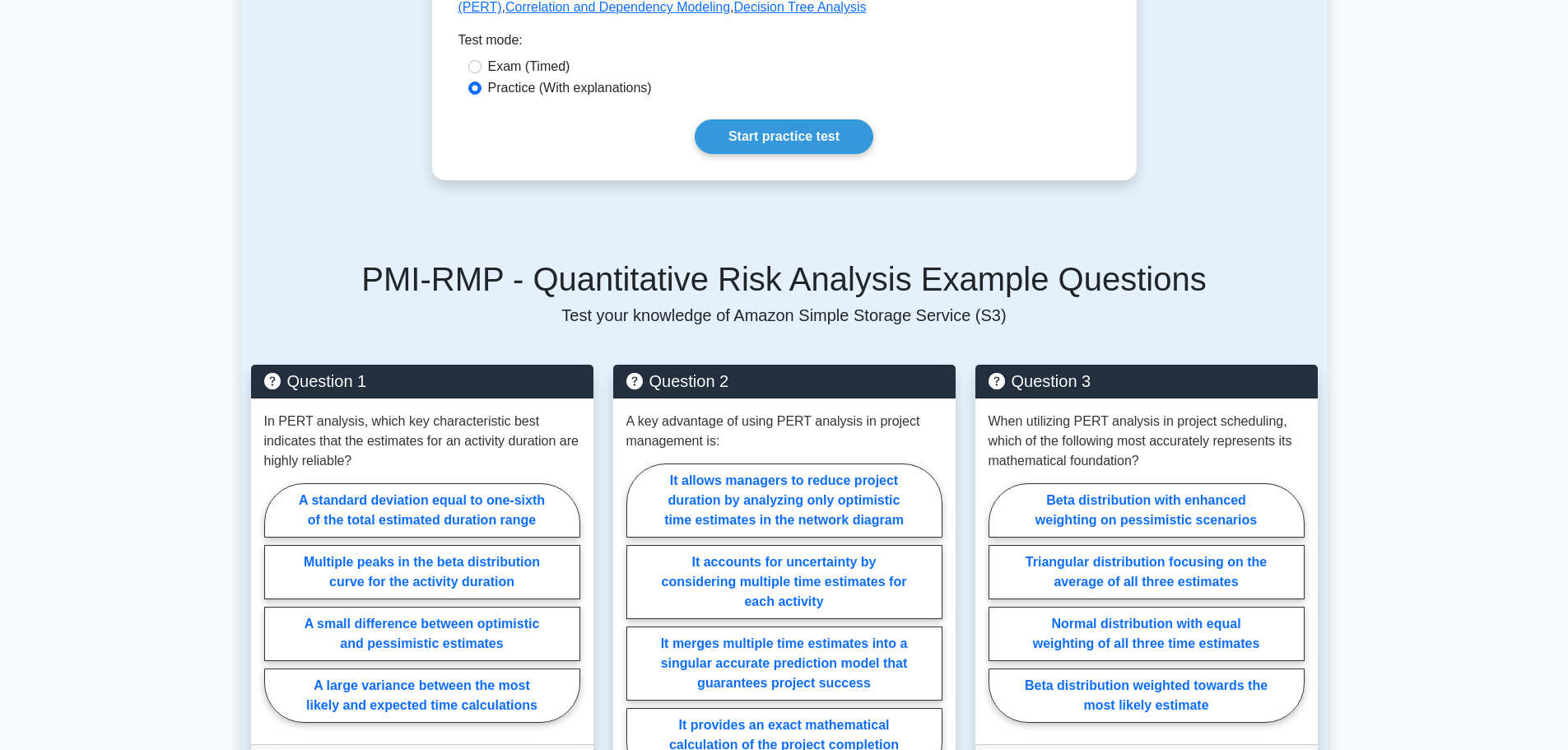
scroll to position [825, 0]
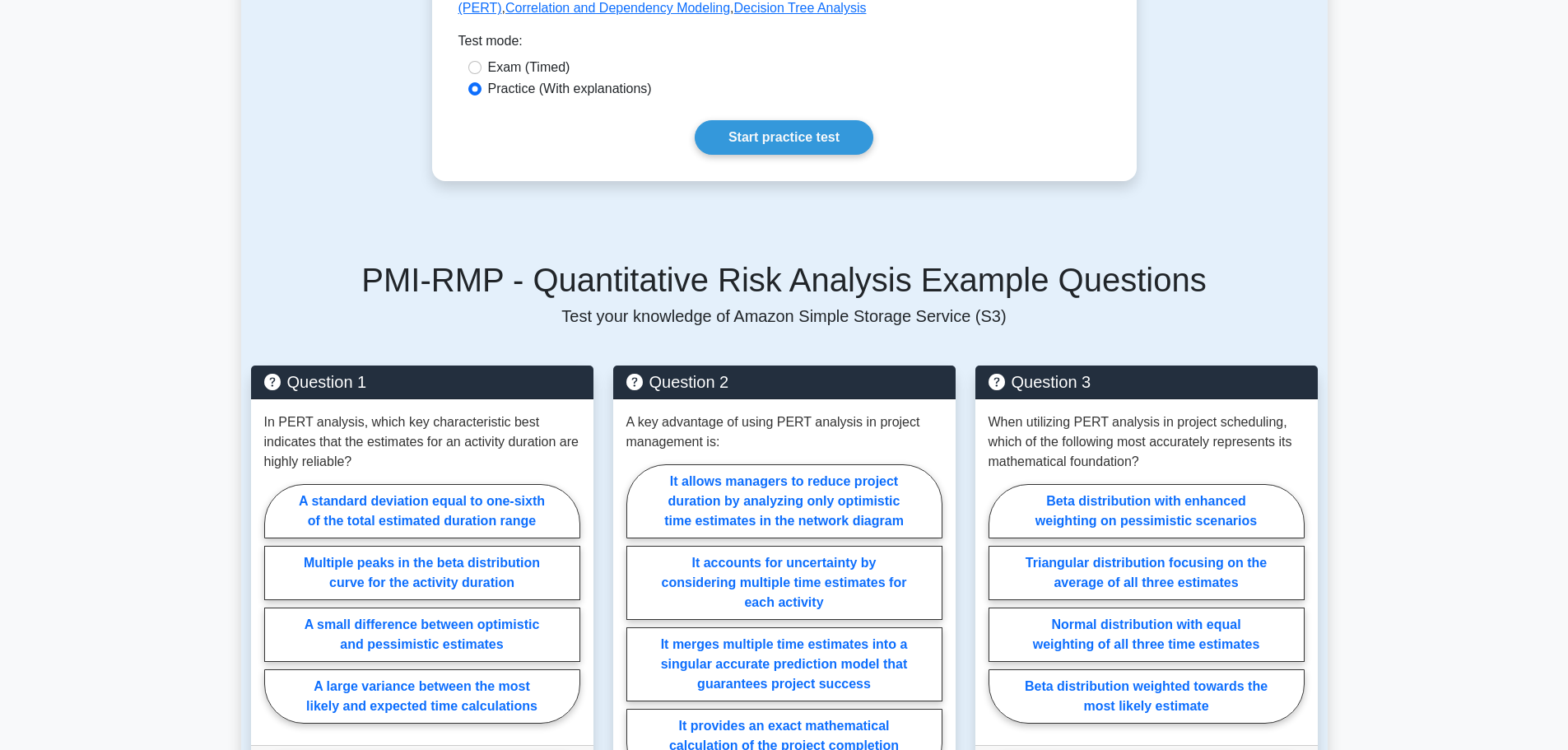
click at [730, 137] on link "Start practice test" at bounding box center [784, 138] width 178 height 35
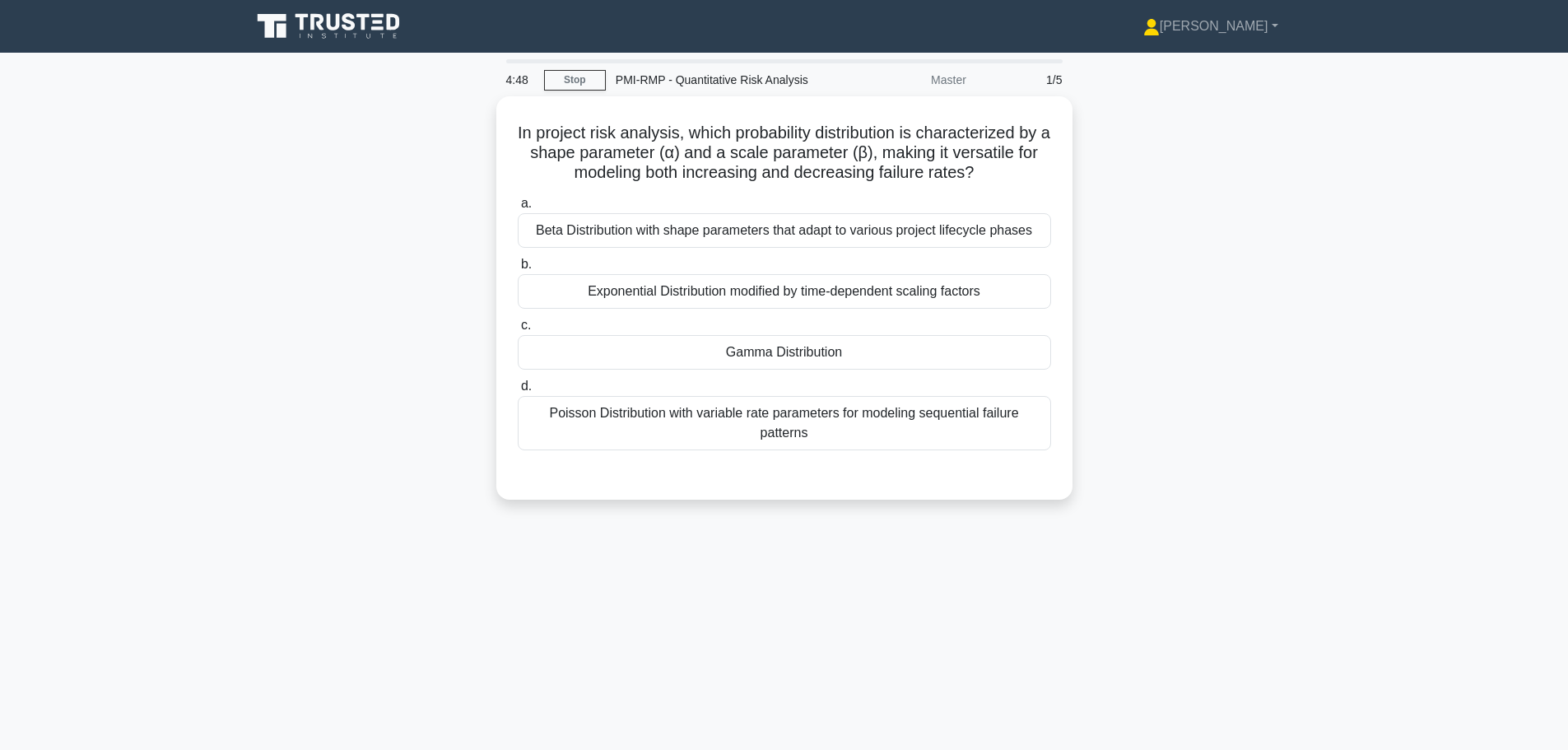
click at [583, 347] on div "Gamma Distribution" at bounding box center [784, 352] width 533 height 35
click at [517, 331] on input "c. Gamma Distribution" at bounding box center [517, 325] width 0 height 11
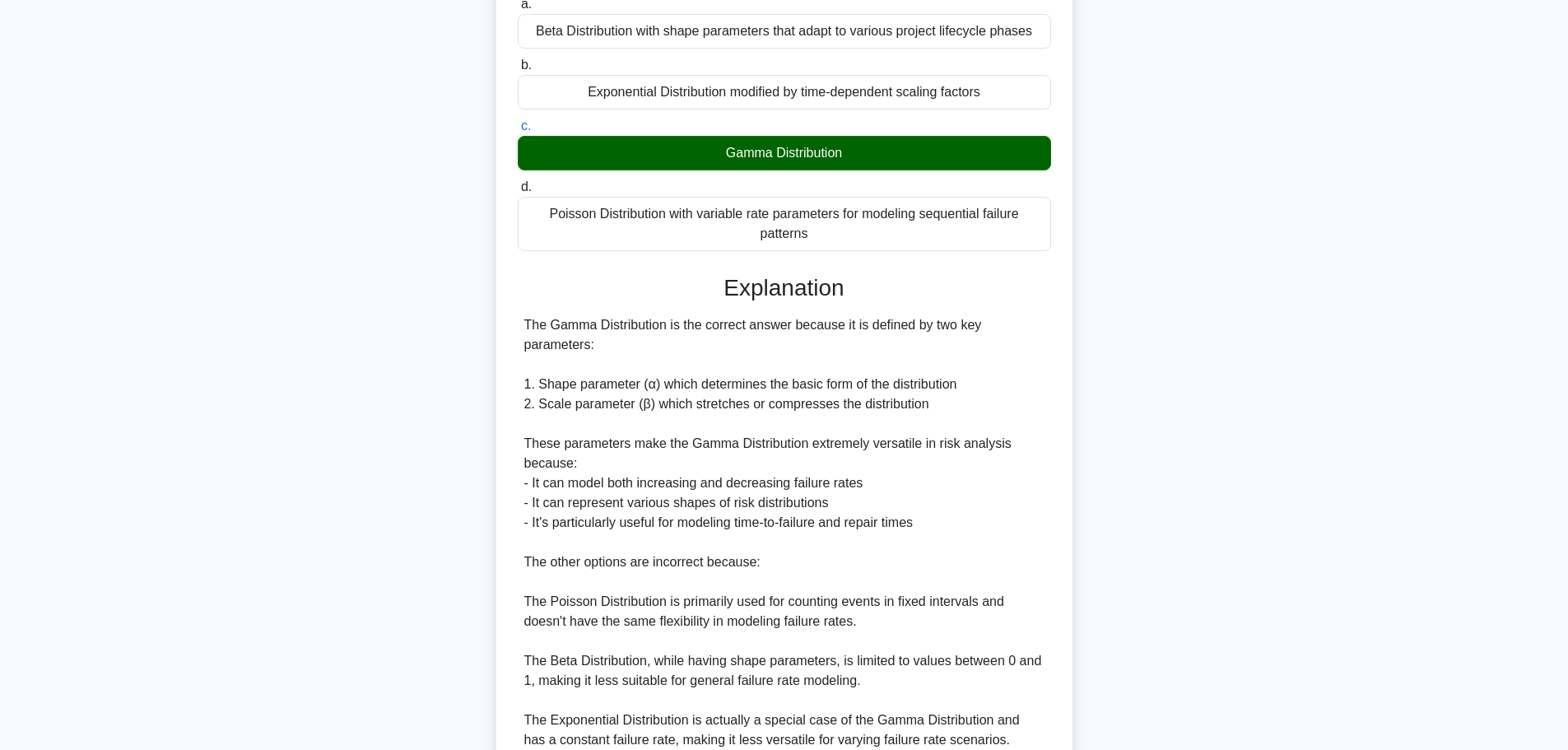
scroll to position [345, 0]
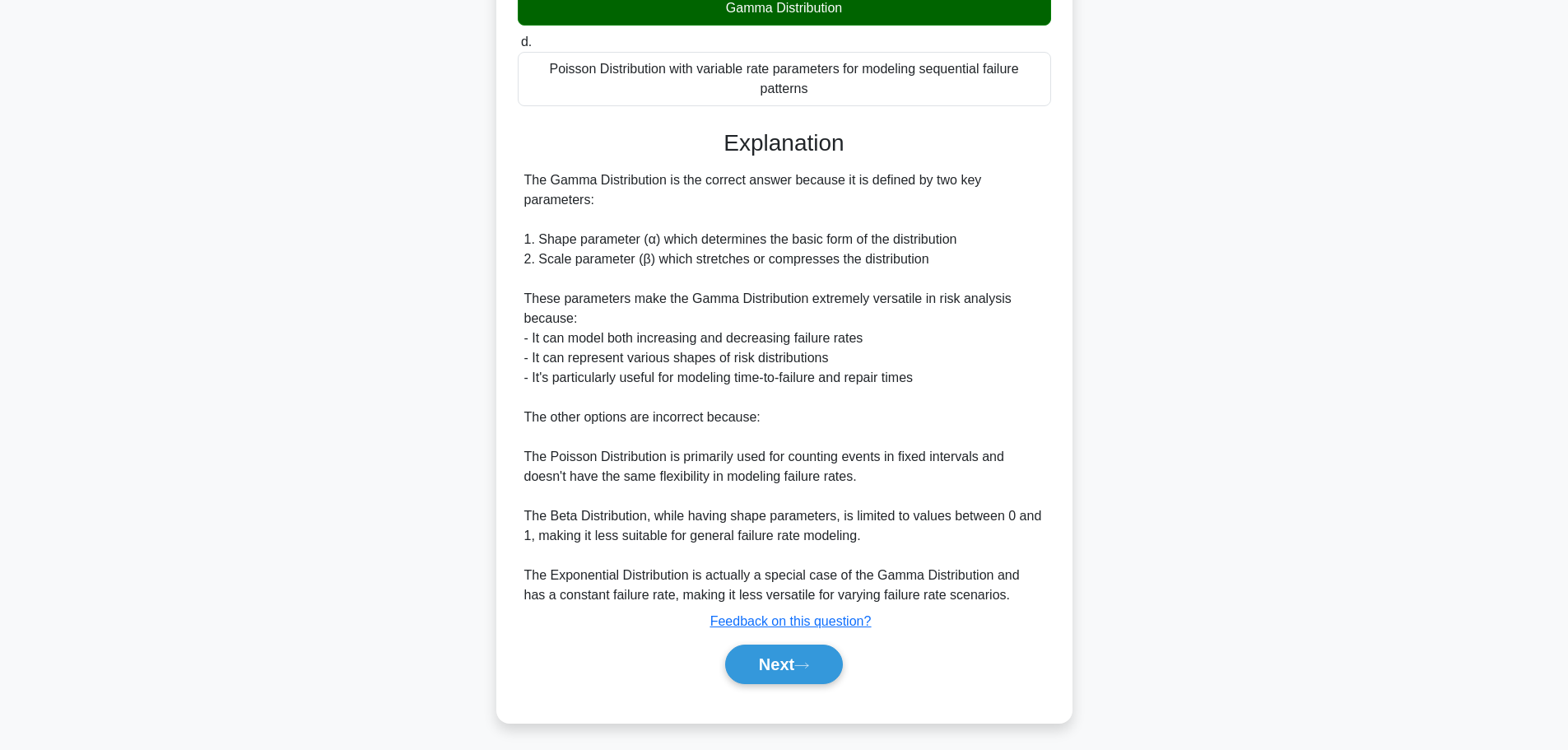
click at [765, 669] on button "Next" at bounding box center [784, 665] width 118 height 40
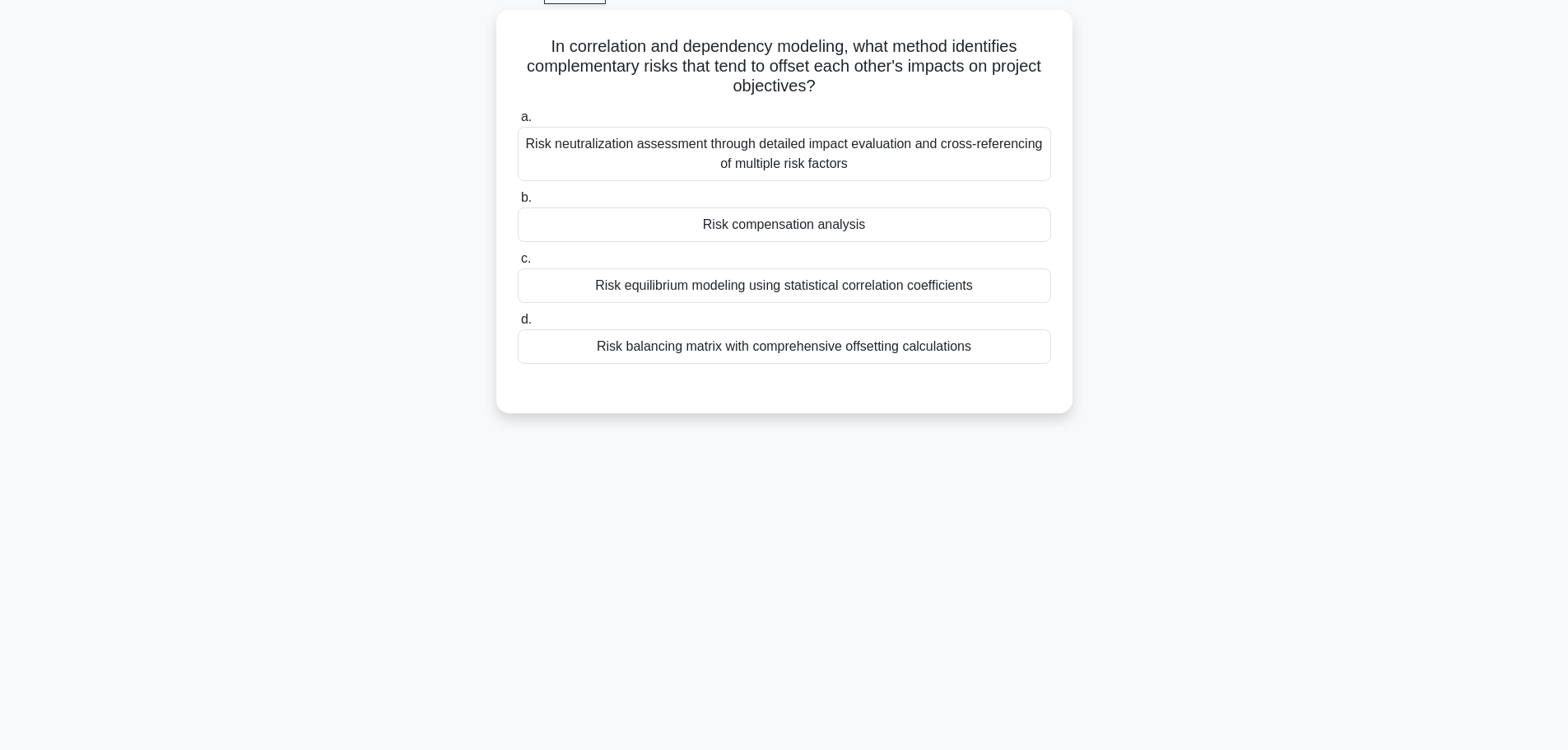
scroll to position [57, 0]
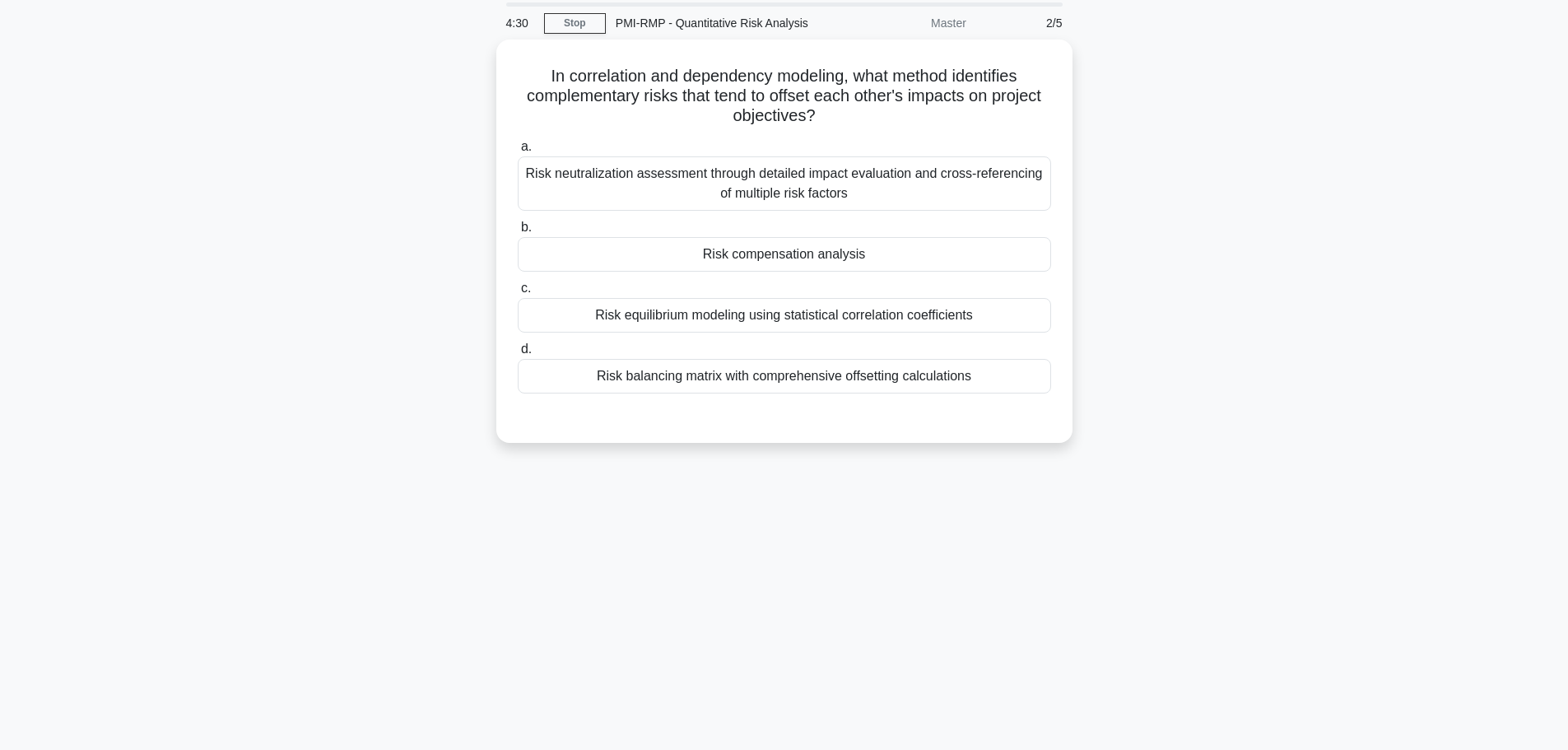
click at [705, 242] on div "Risk compensation analysis" at bounding box center [784, 254] width 533 height 35
click at [517, 233] on input "b. Risk compensation analysis" at bounding box center [517, 227] width 0 height 11
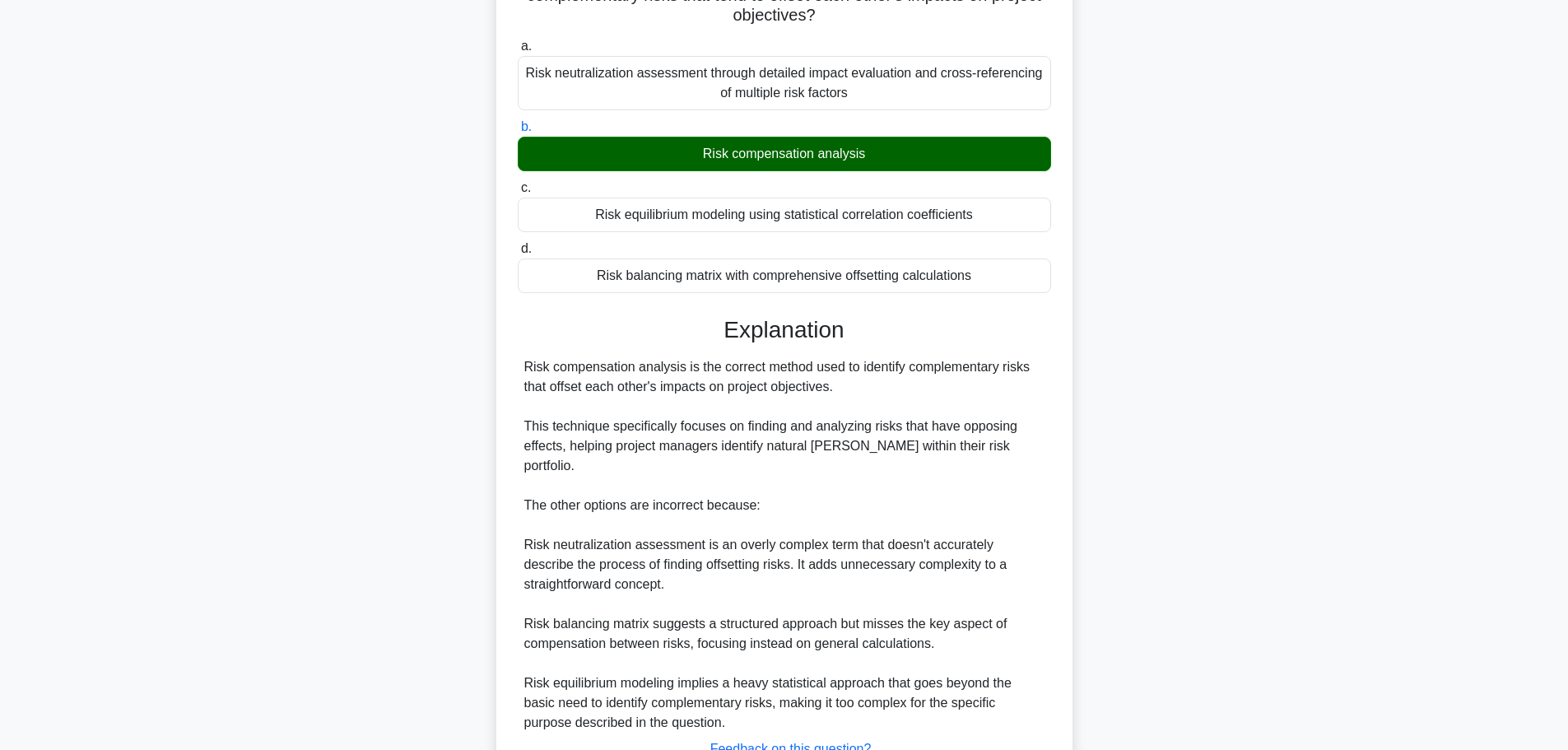
scroll to position [266, 0]
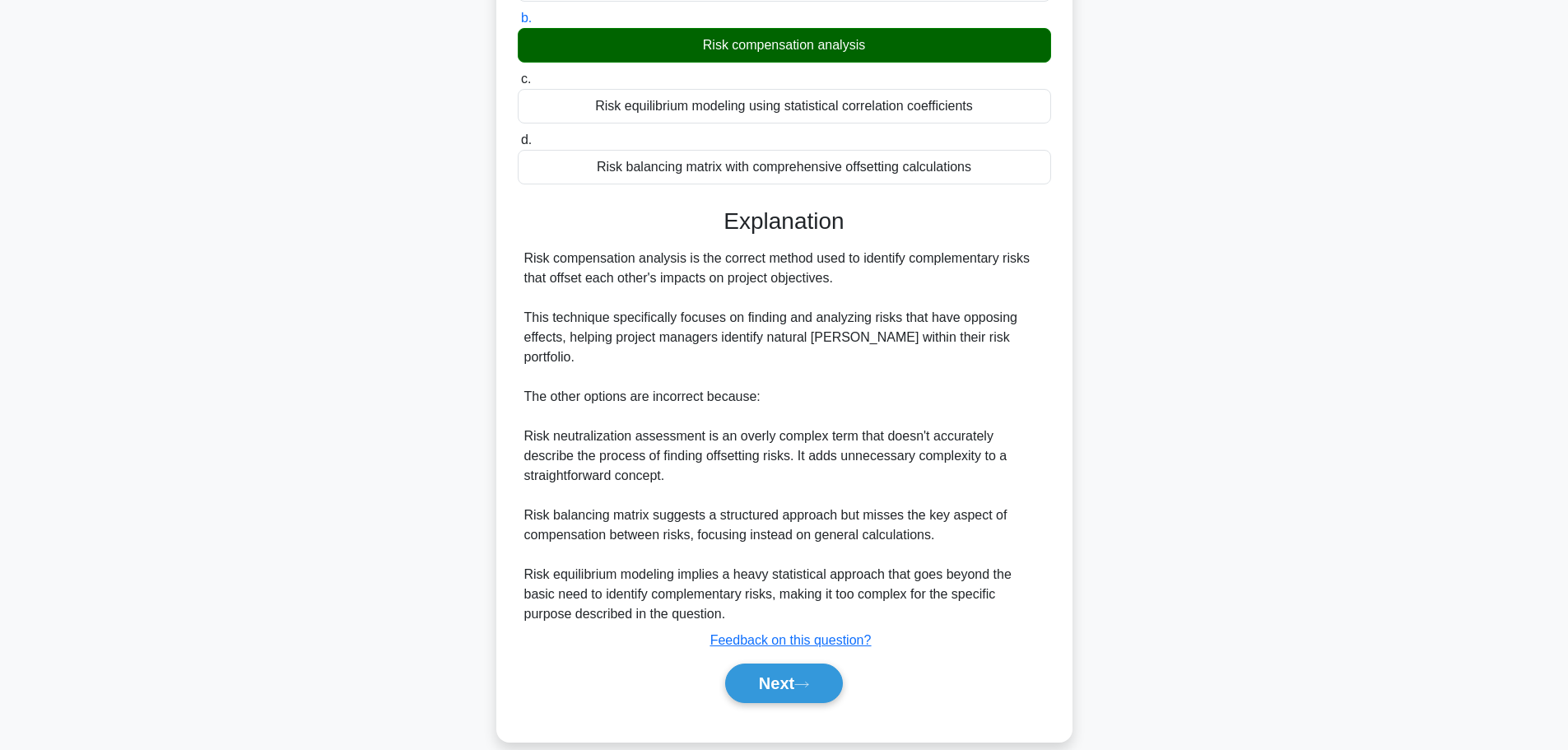
click at [784, 664] on button "Next" at bounding box center [784, 684] width 118 height 40
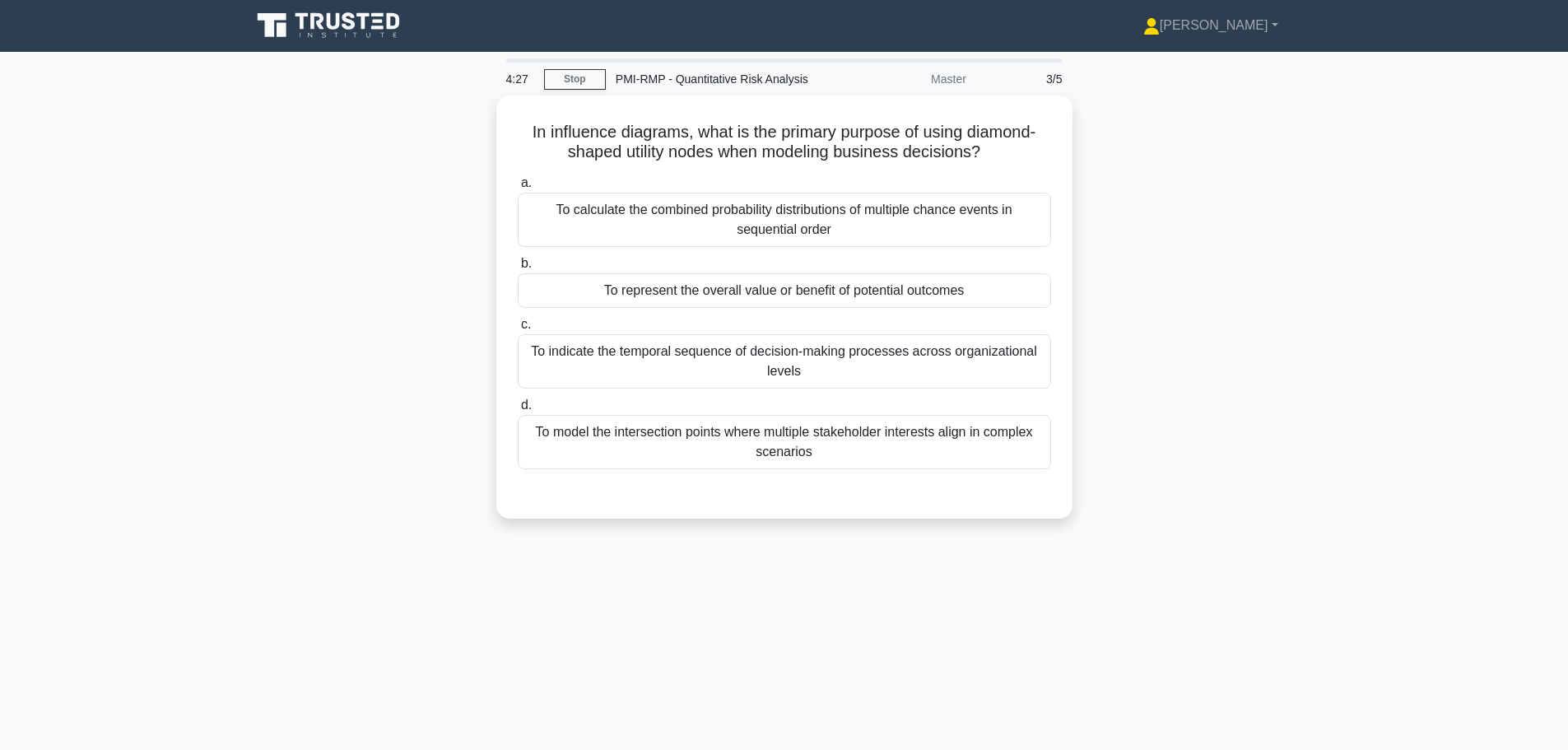
scroll to position [0, 0]
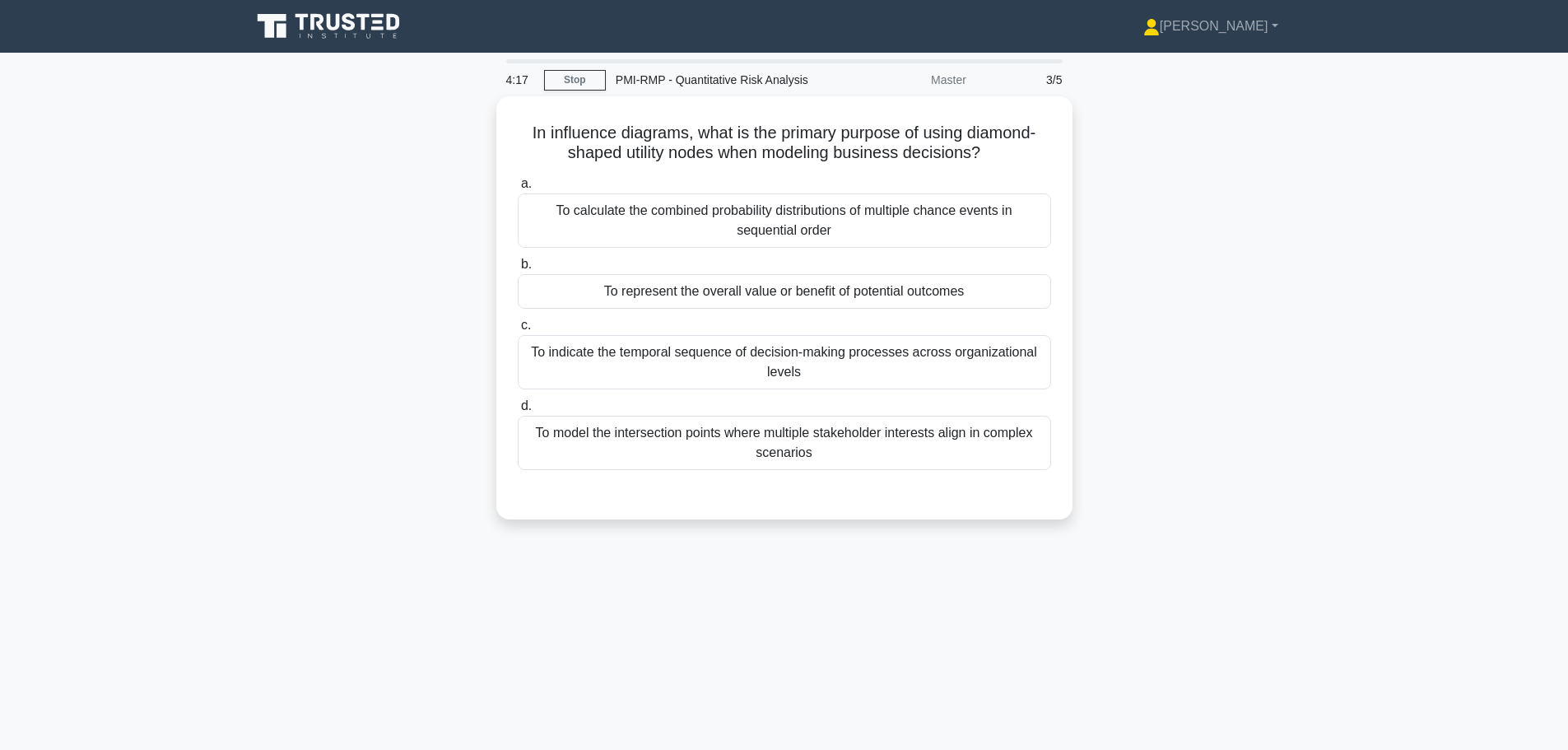
click at [643, 220] on div "To calculate the combined probability distributions of multiple chance events i…" at bounding box center [784, 220] width 533 height 54
click at [517, 189] on input "a. To calculate the combined probability distributions of multiple chance event…" at bounding box center [517, 184] width 0 height 11
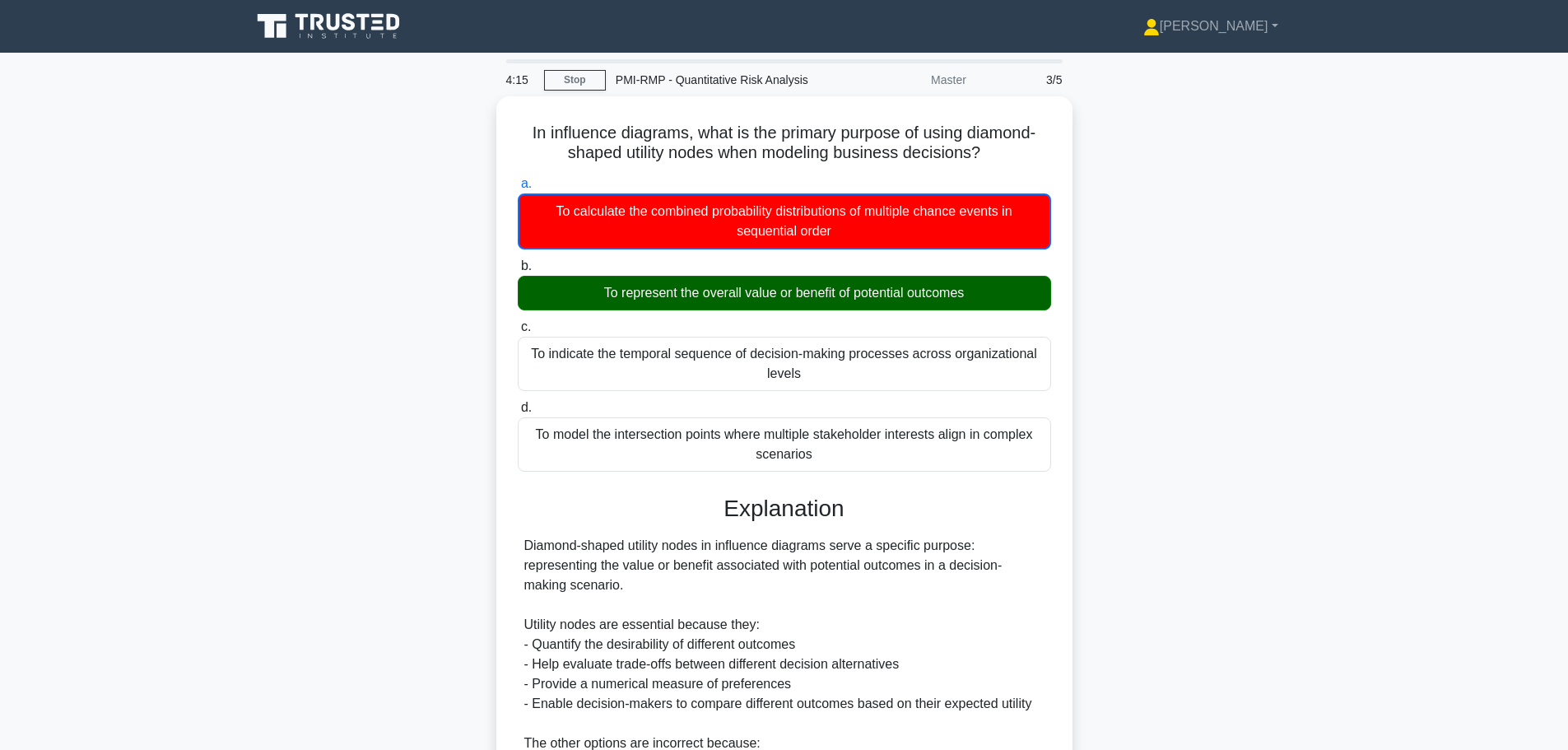
scroll to position [267, 0]
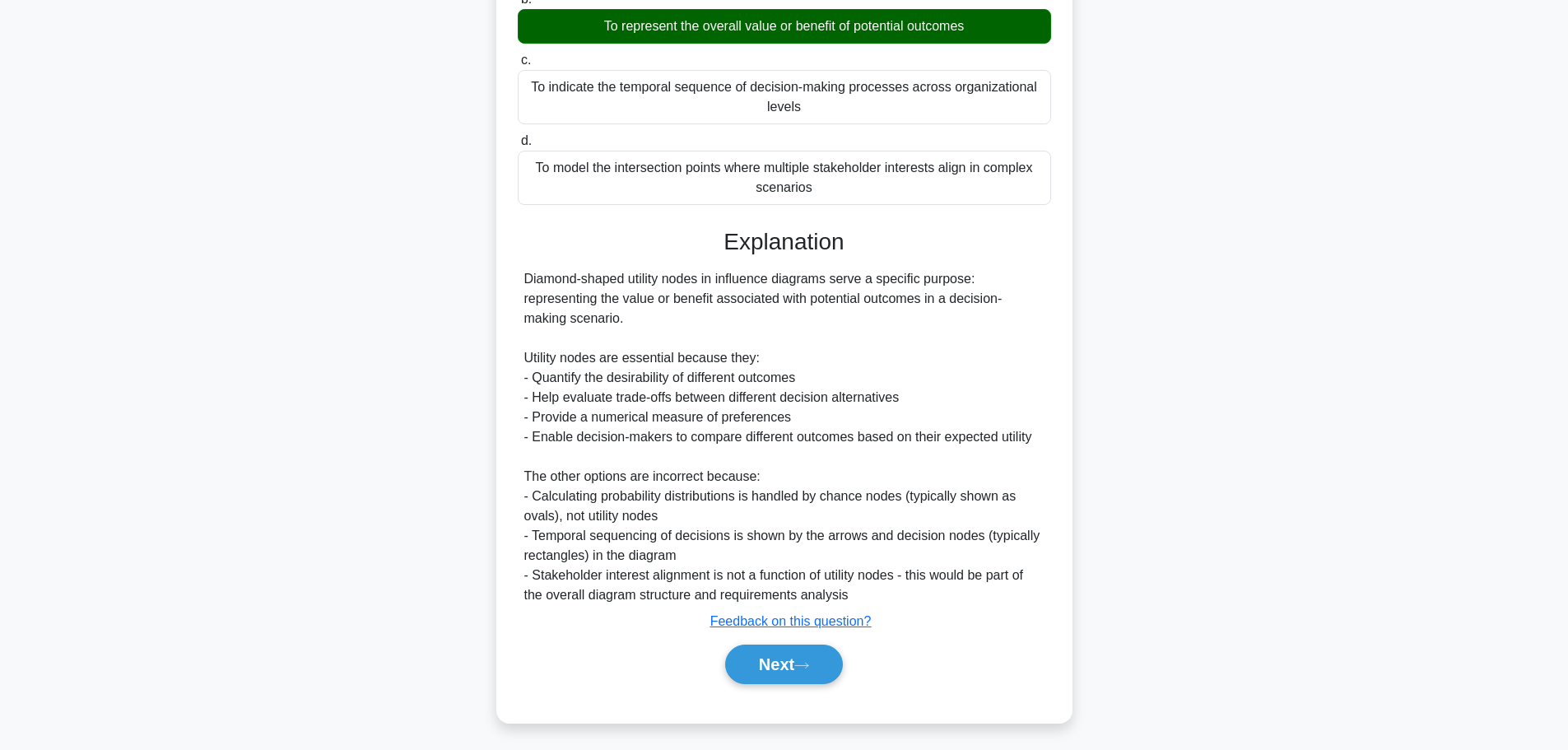
click at [739, 659] on button "Next" at bounding box center [784, 665] width 118 height 40
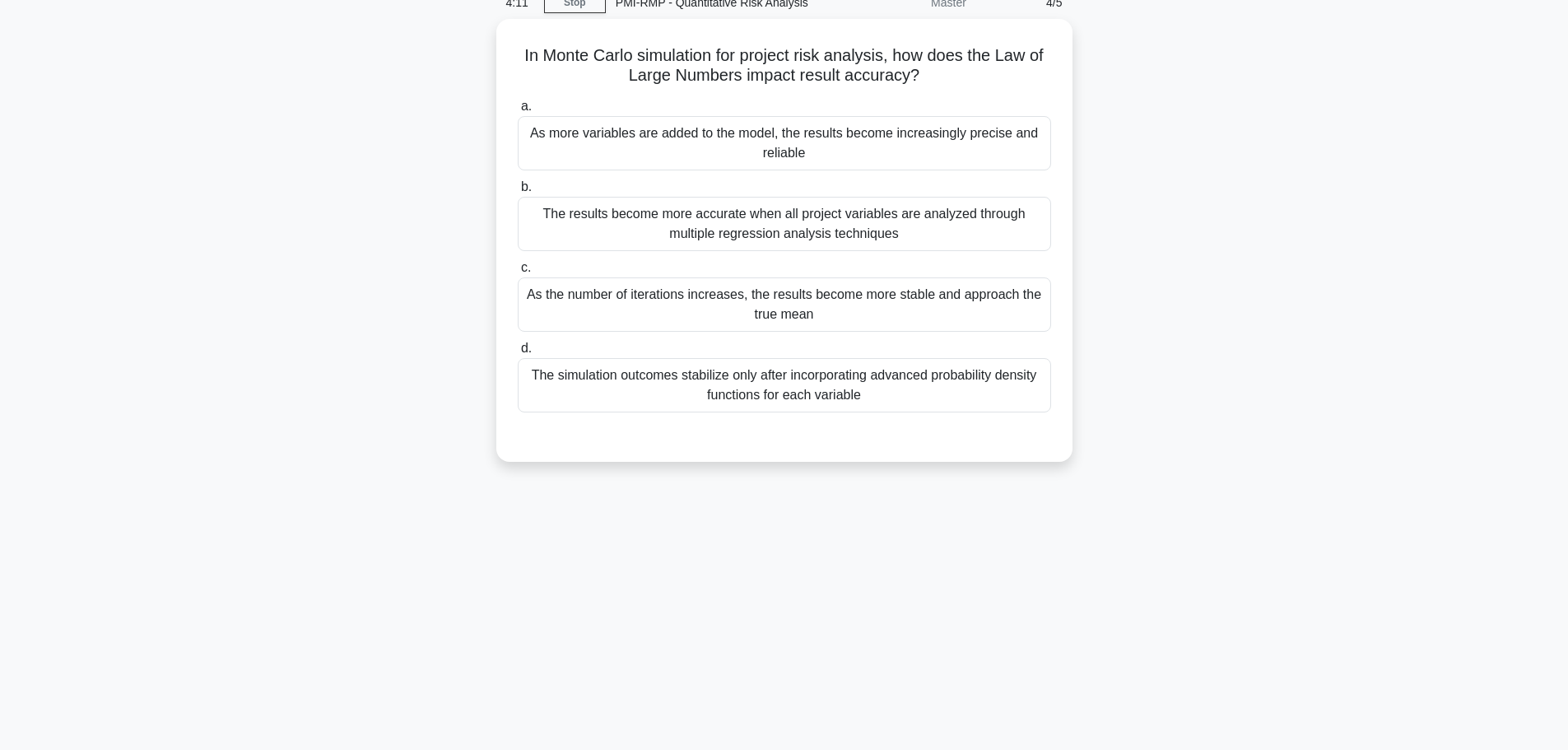
scroll to position [0, 0]
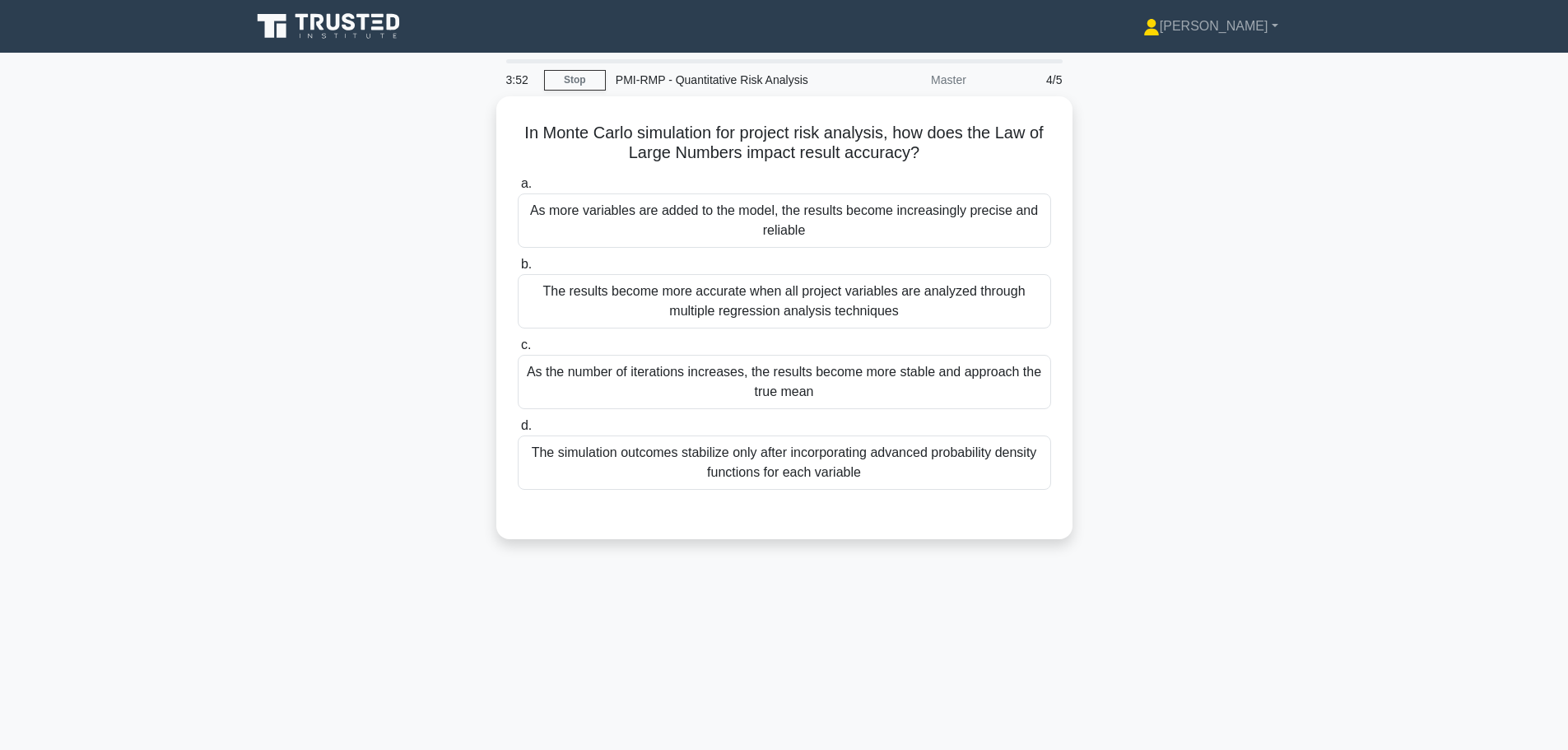
click at [582, 375] on div "As the number of iterations increases, the results become more stable and appro…" at bounding box center [784, 382] width 533 height 54
click at [517, 351] on input "c. As the number of iterations increases, the results become more stable and ap…" at bounding box center [517, 345] width 0 height 11
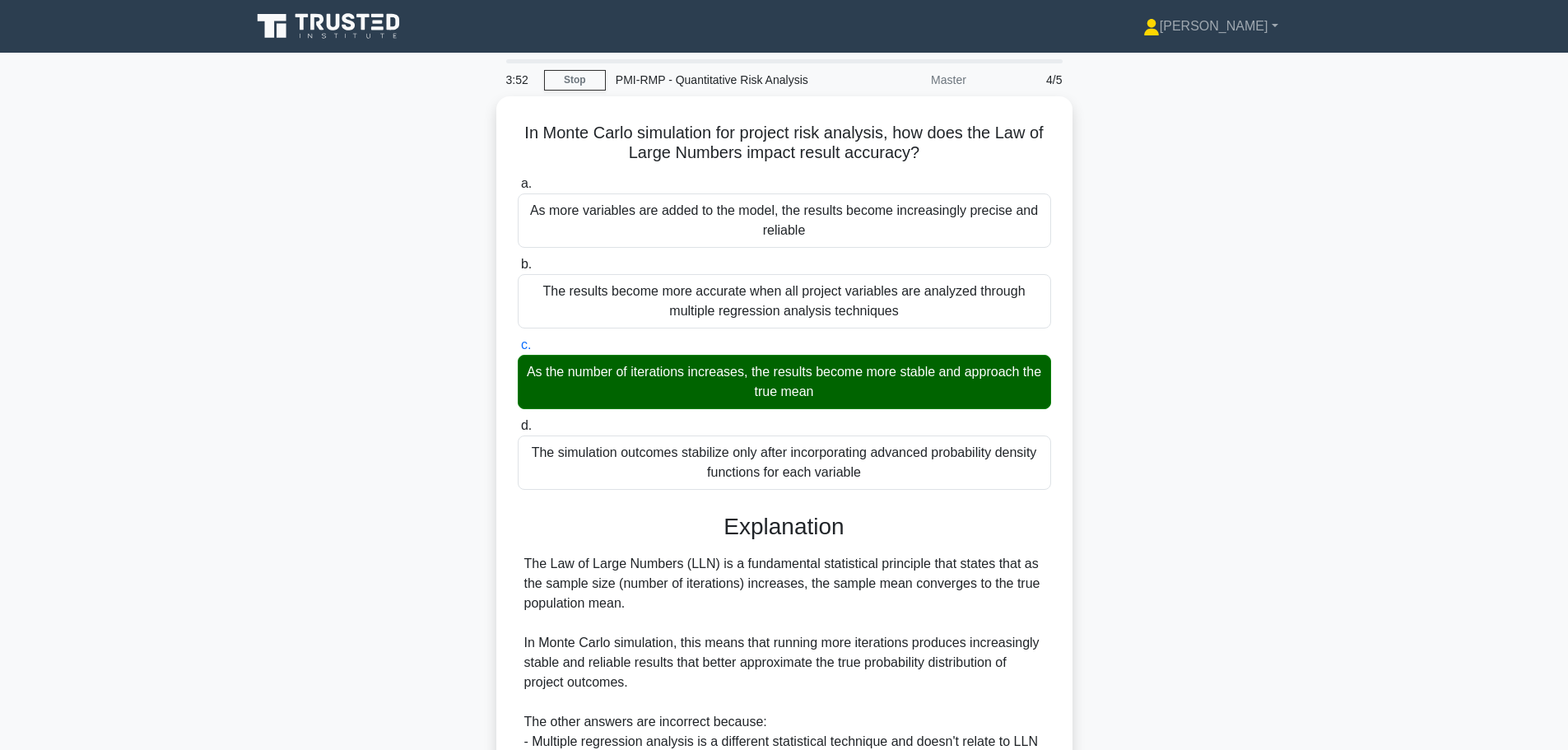
scroll to position [305, 0]
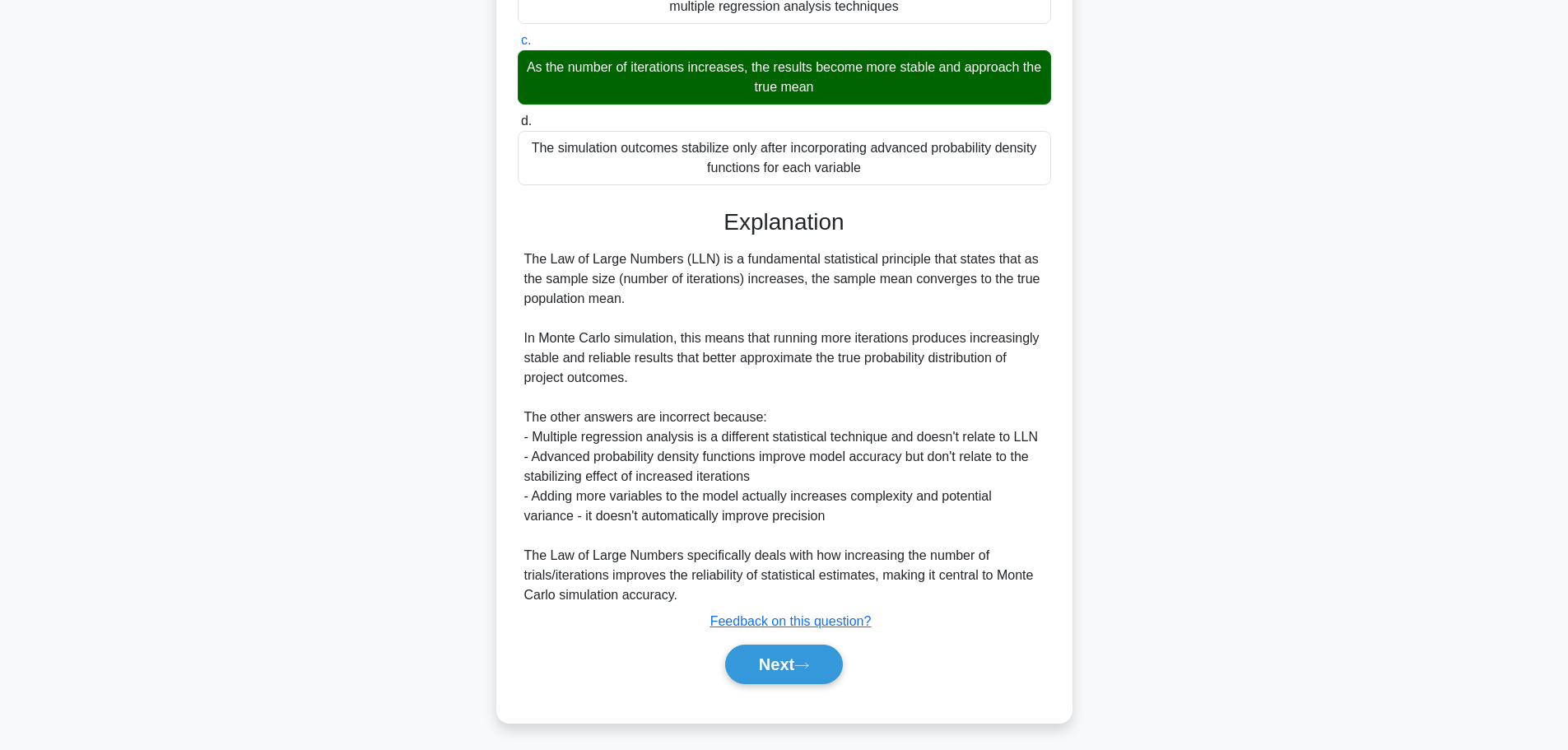
click at [744, 659] on button "Next" at bounding box center [784, 665] width 118 height 40
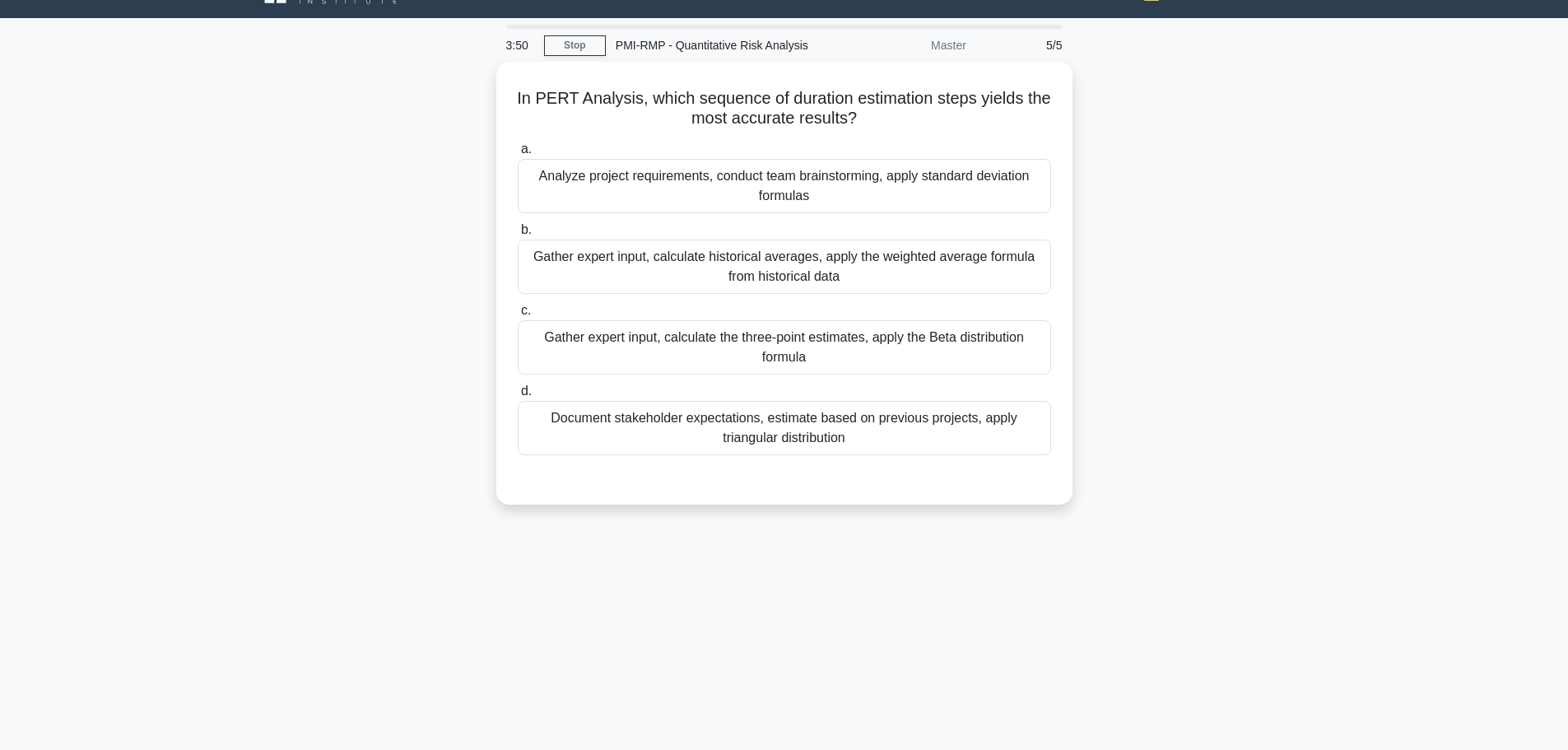
scroll to position [0, 0]
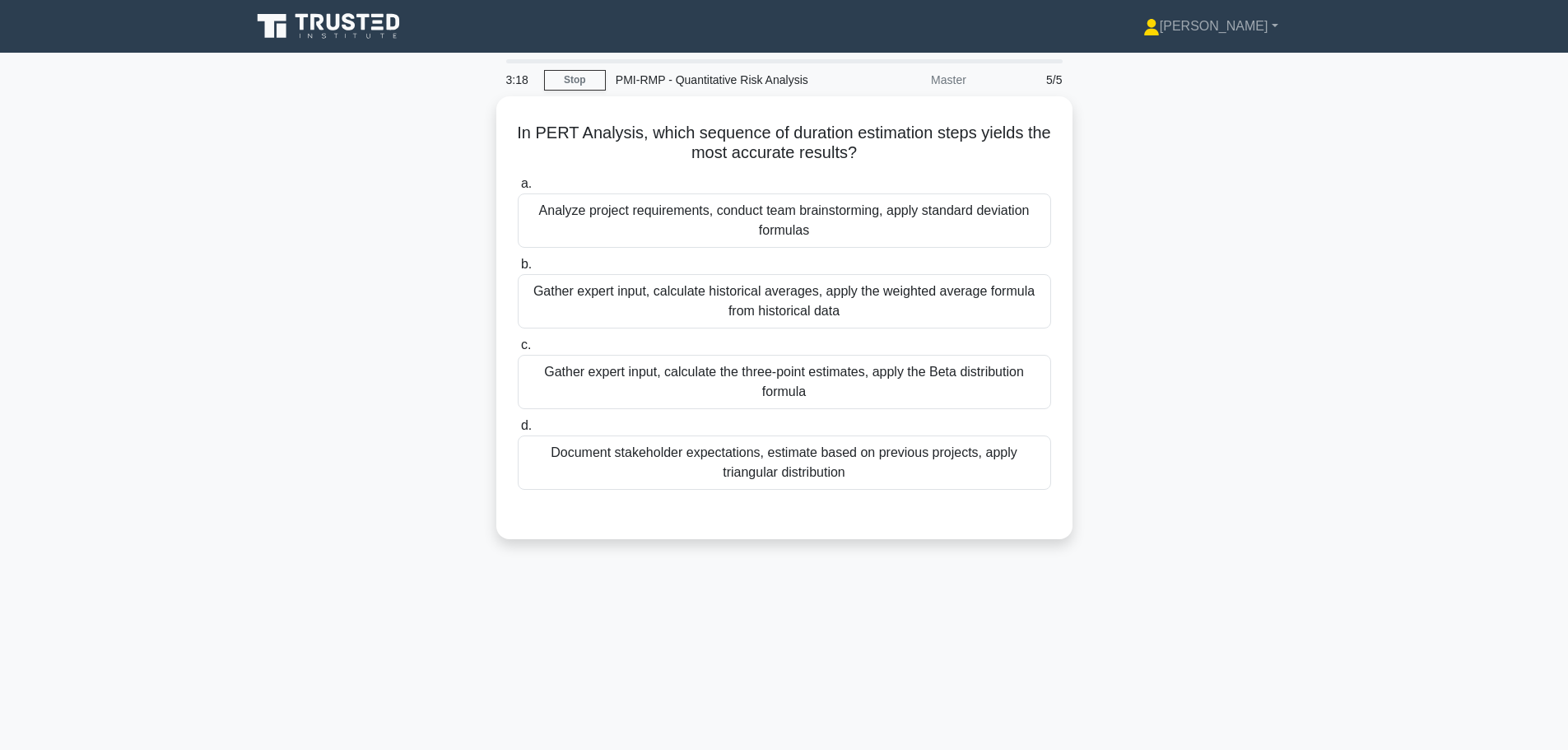
click at [735, 229] on div "Analyze project requirements, conduct team brainstorming, apply standard deviat…" at bounding box center [784, 220] width 533 height 54
click at [517, 189] on input "a. Analyze project requirements, conduct team brainstorming, apply standard dev…" at bounding box center [517, 184] width 0 height 11
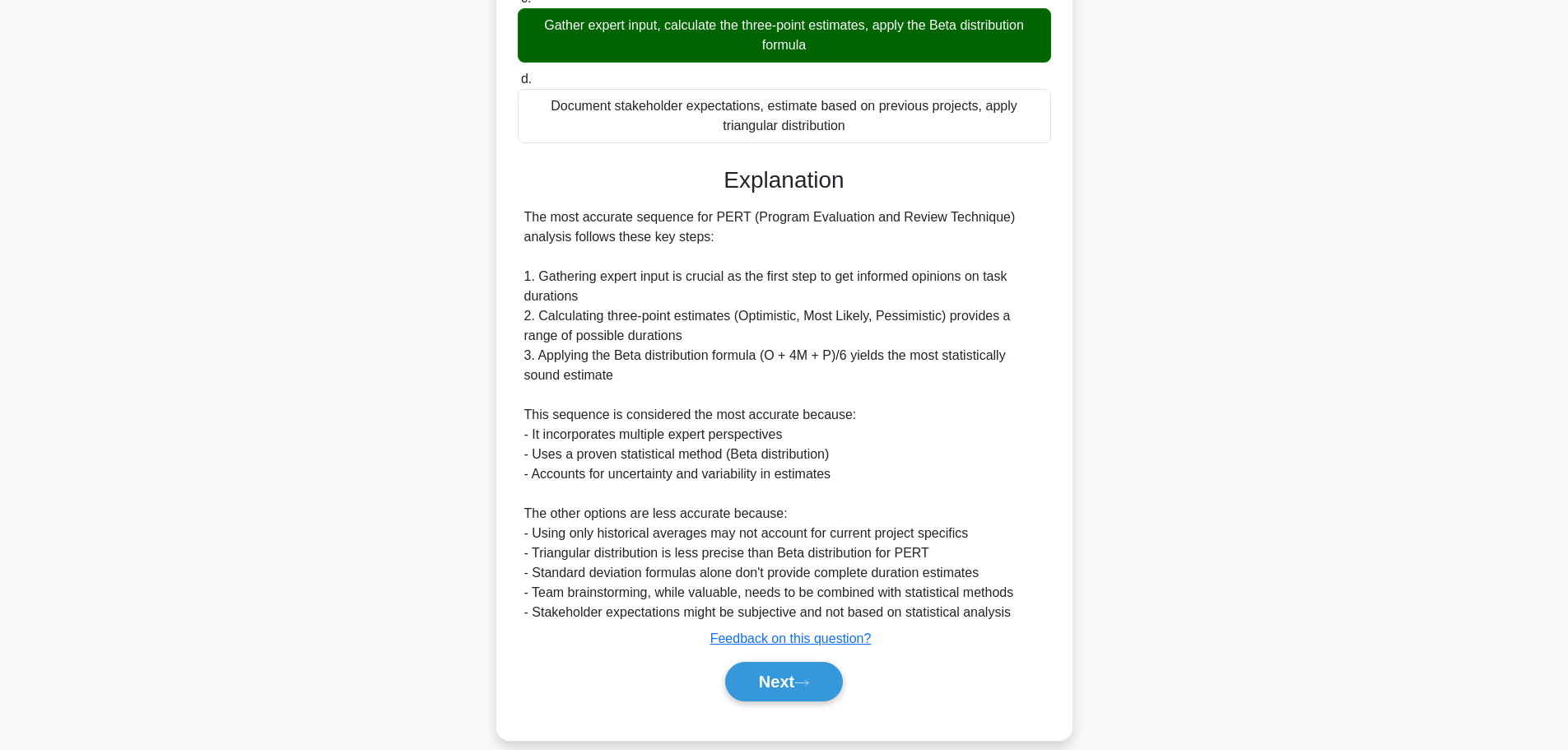
scroll to position [366, 0]
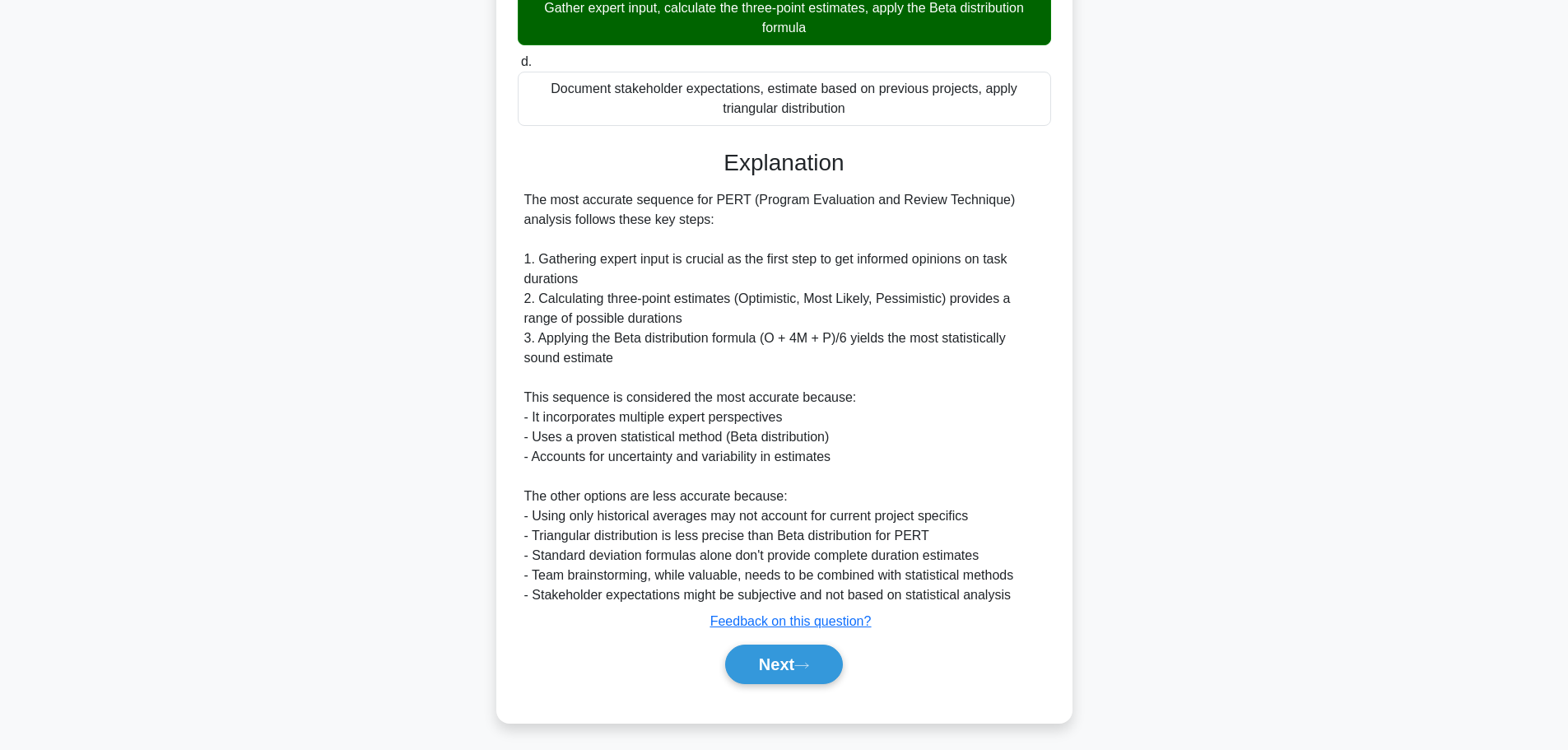
click at [806, 670] on button "Next" at bounding box center [784, 665] width 118 height 40
